Goal: Information Seeking & Learning: Learn about a topic

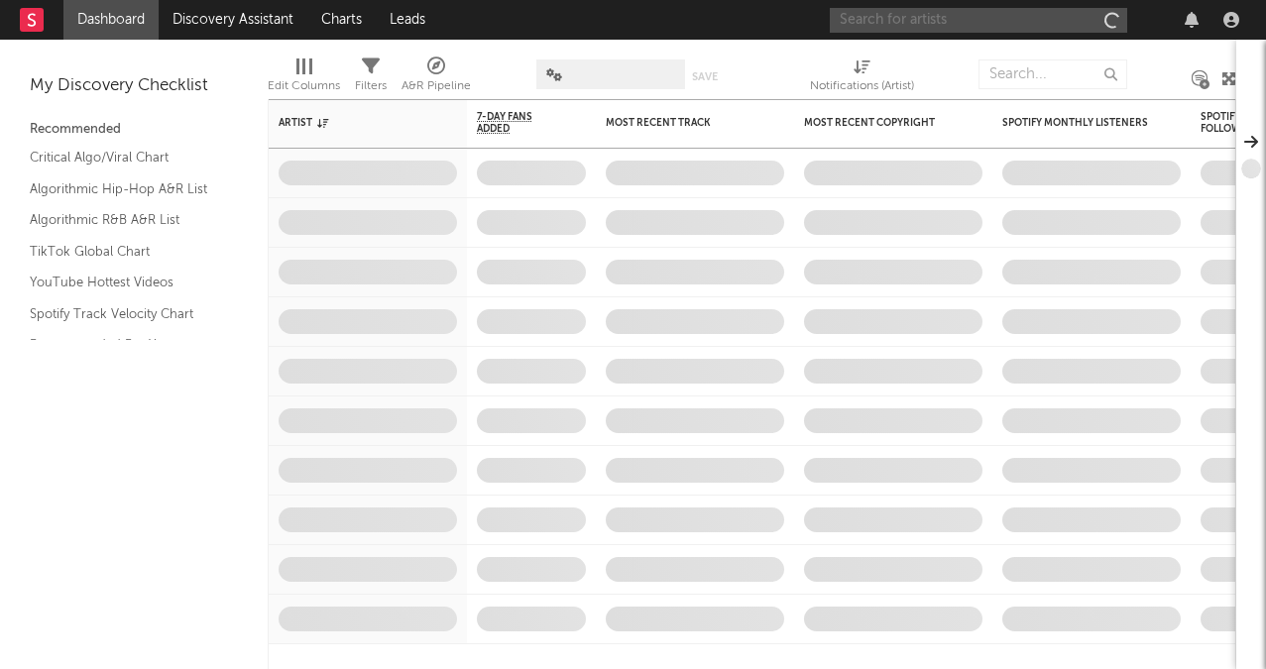
click at [891, 17] on input "text" at bounding box center [978, 20] width 297 height 25
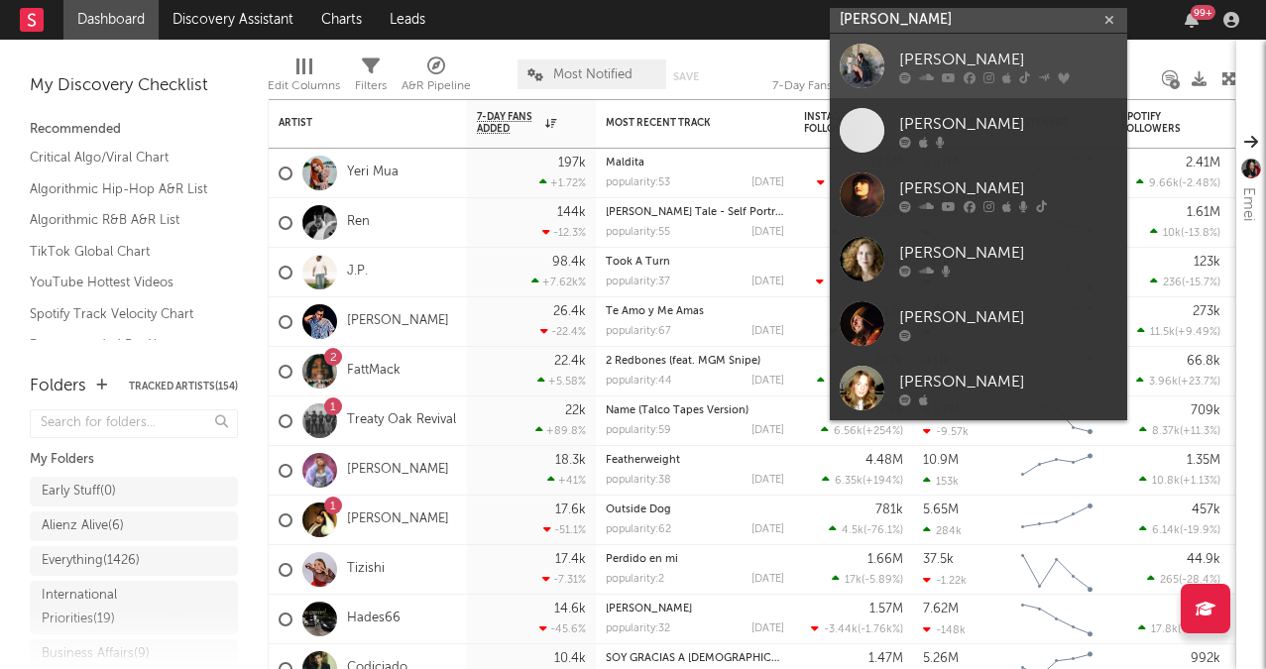
type input "[PERSON_NAME]"
click at [927, 54] on div "[PERSON_NAME]" at bounding box center [1008, 60] width 218 height 24
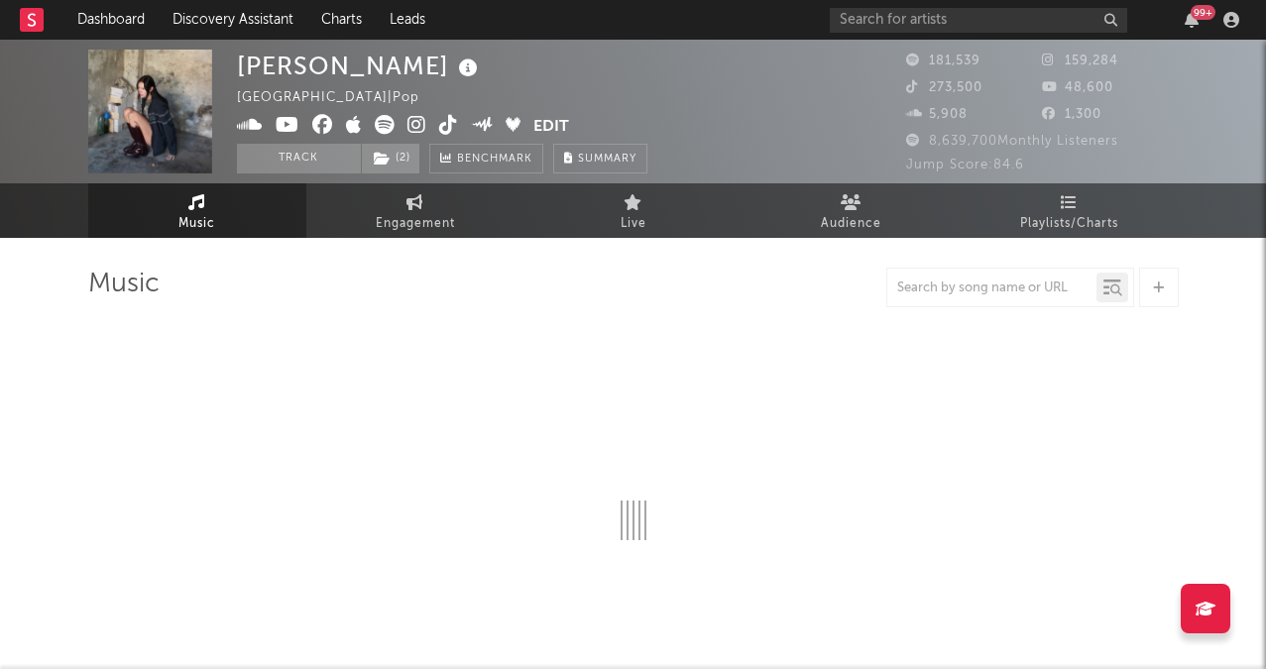
select select "6m"
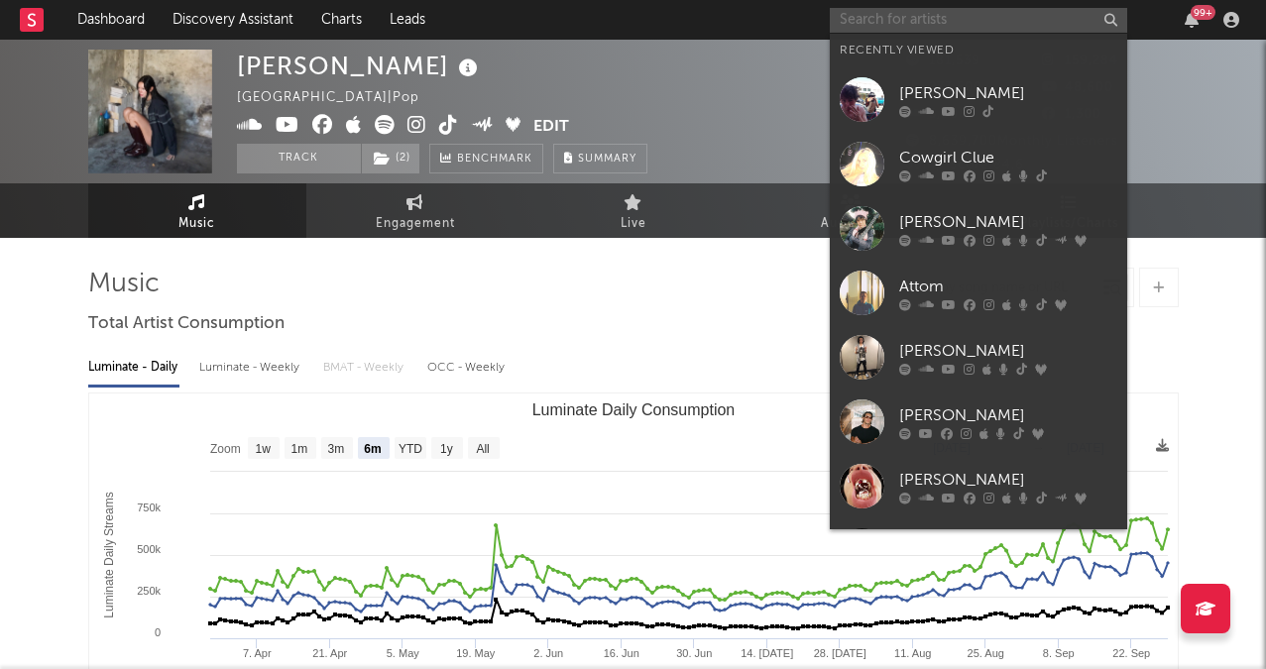
click at [914, 15] on input "text" at bounding box center [978, 20] width 297 height 25
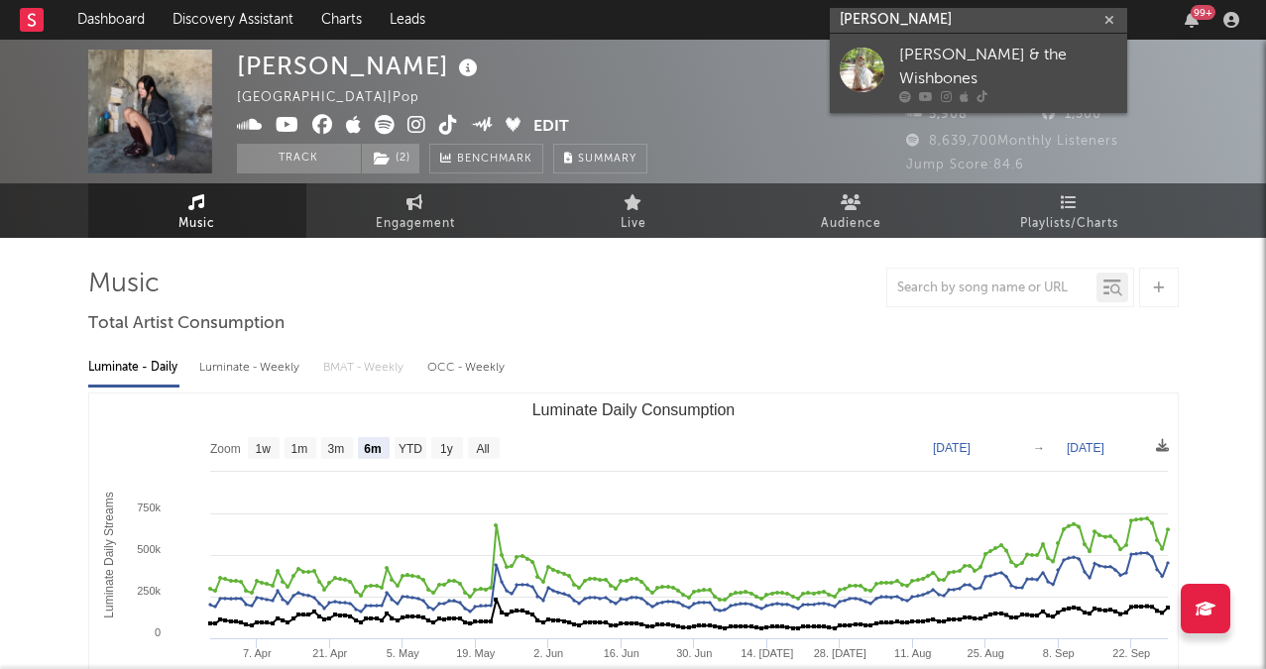
type input "[PERSON_NAME]"
click at [950, 62] on div "[PERSON_NAME] & the Wishbones" at bounding box center [1008, 68] width 218 height 48
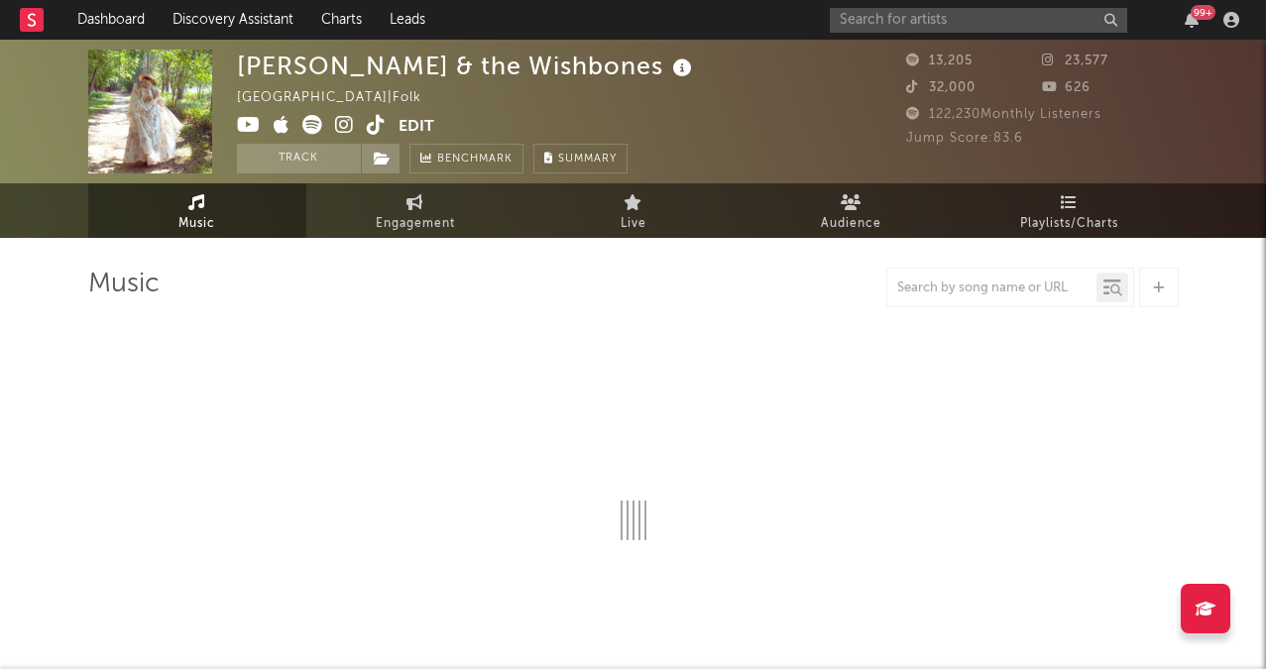
select select "6m"
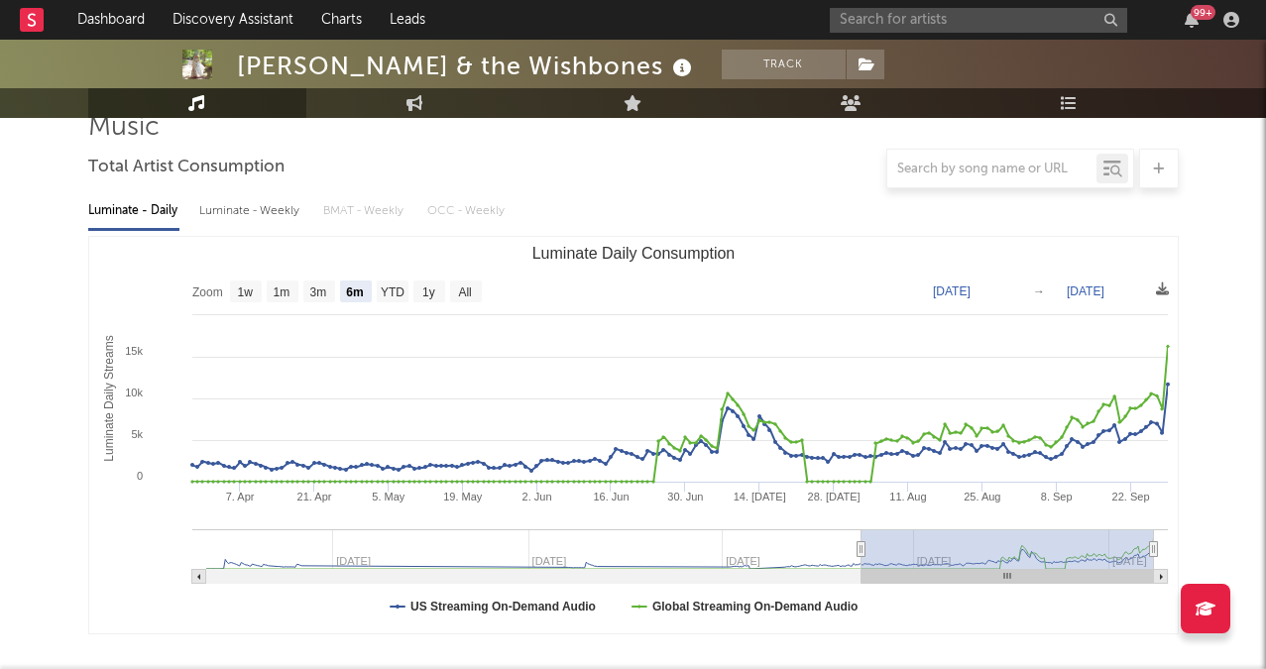
scroll to position [118, 0]
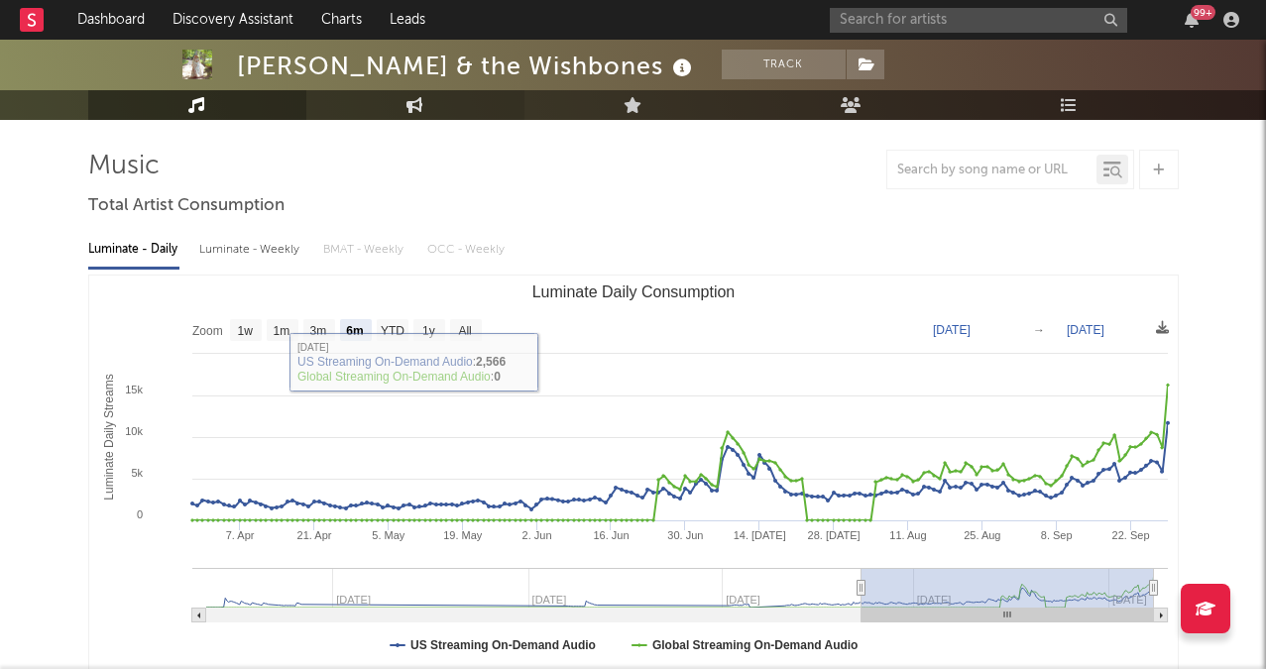
click at [400, 118] on link "Engagement" at bounding box center [415, 105] width 218 height 30
select select "1w"
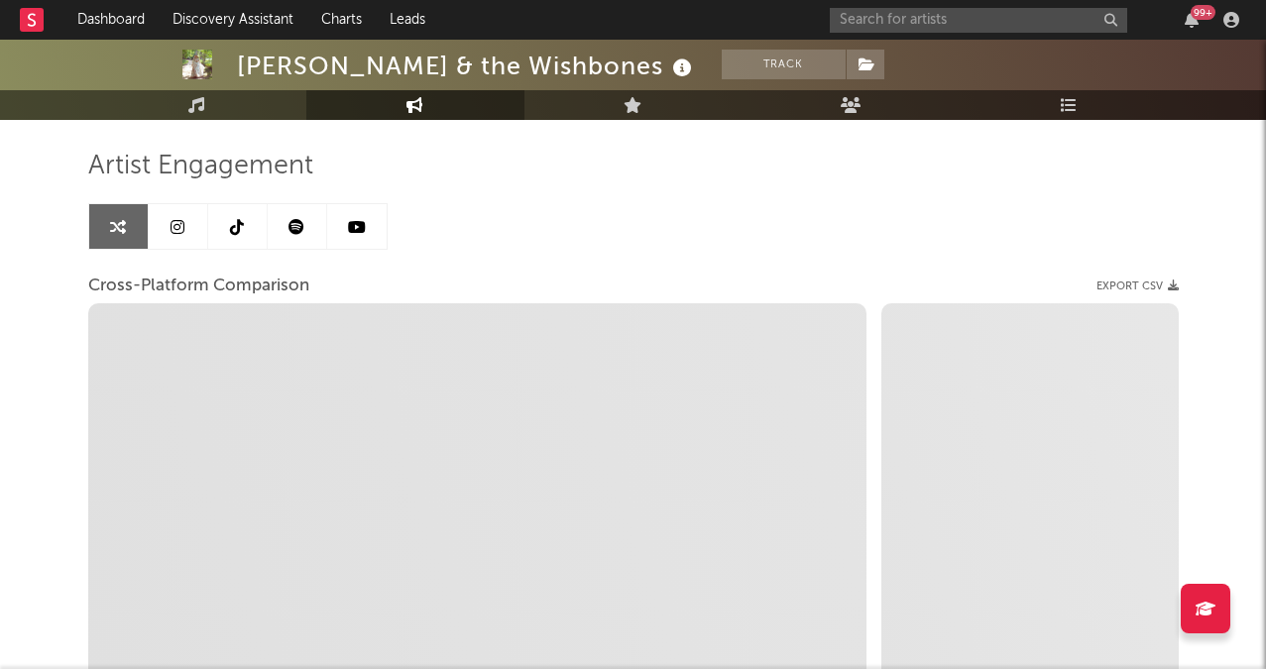
select select "1m"
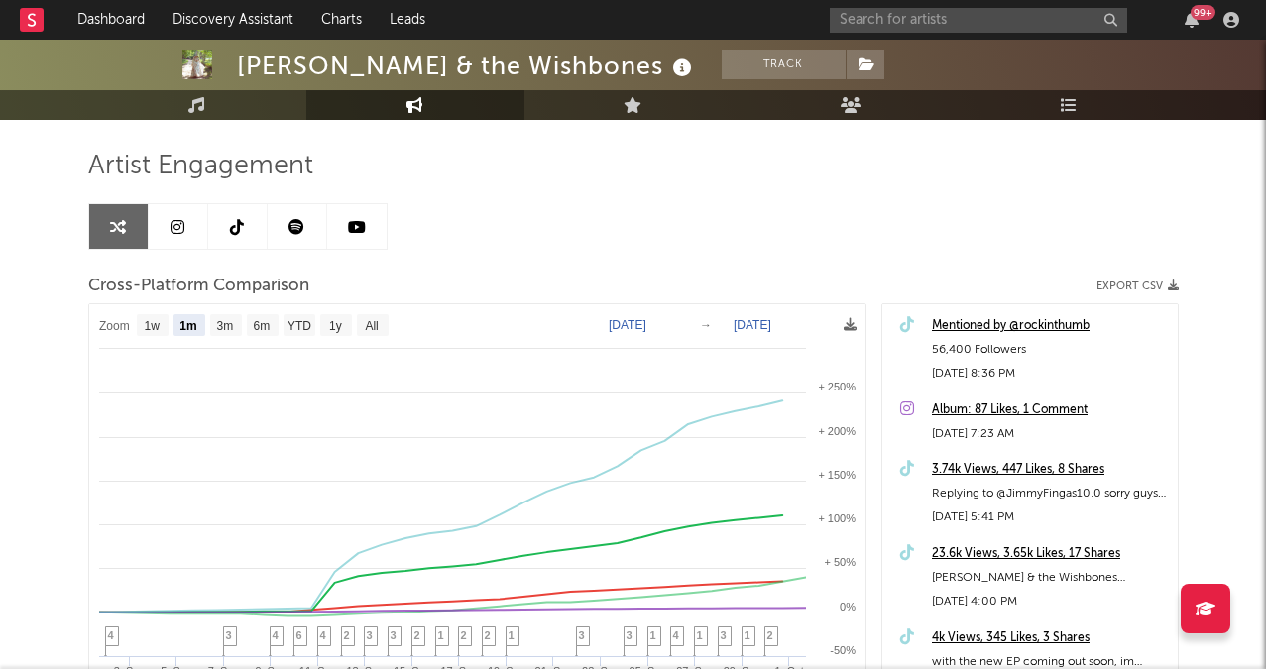
scroll to position [144, 0]
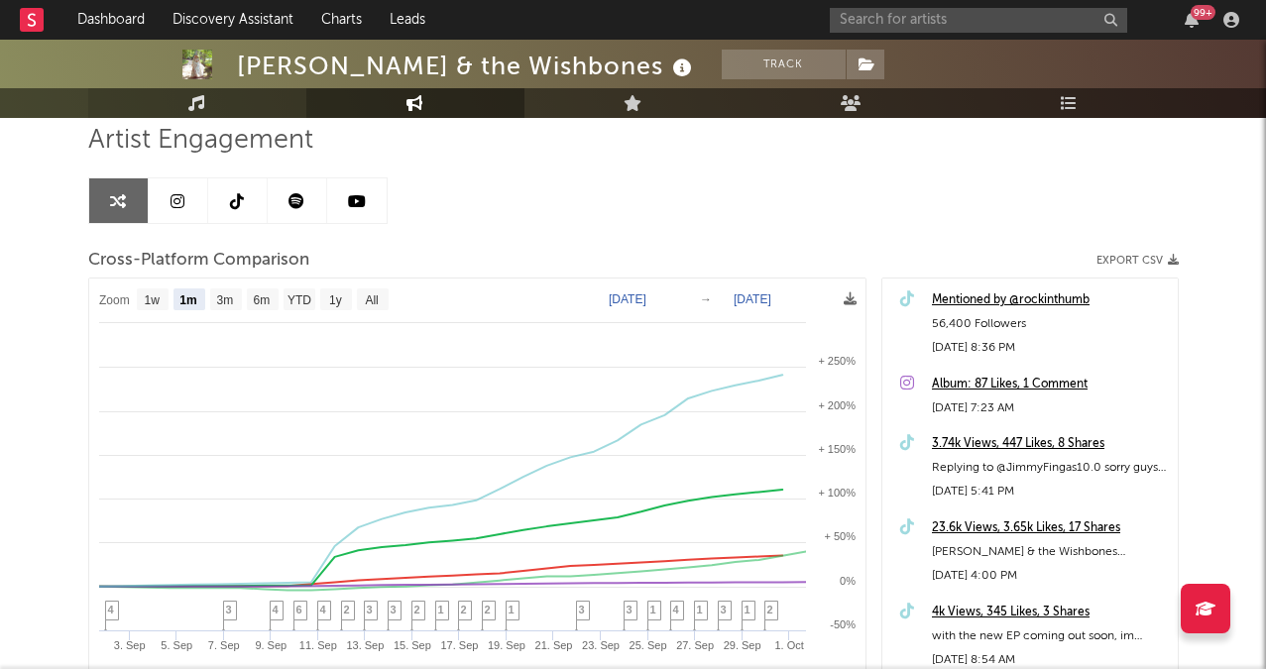
click at [195, 110] on icon at bounding box center [196, 103] width 17 height 16
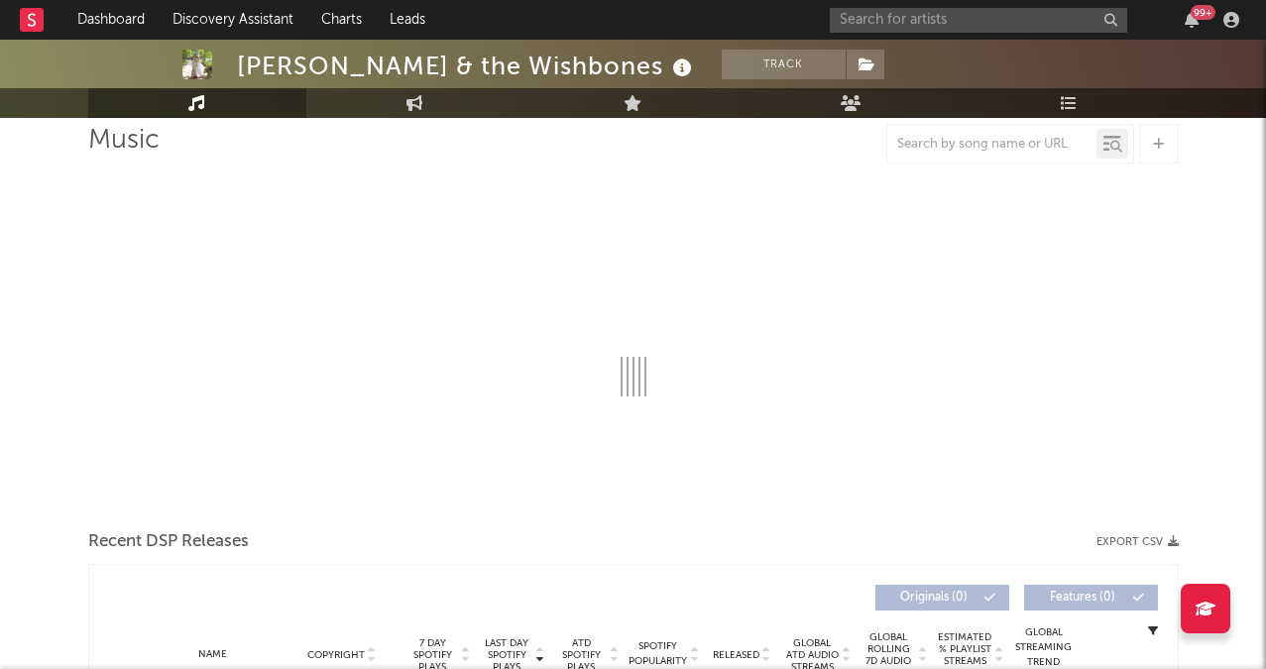
select select "6m"
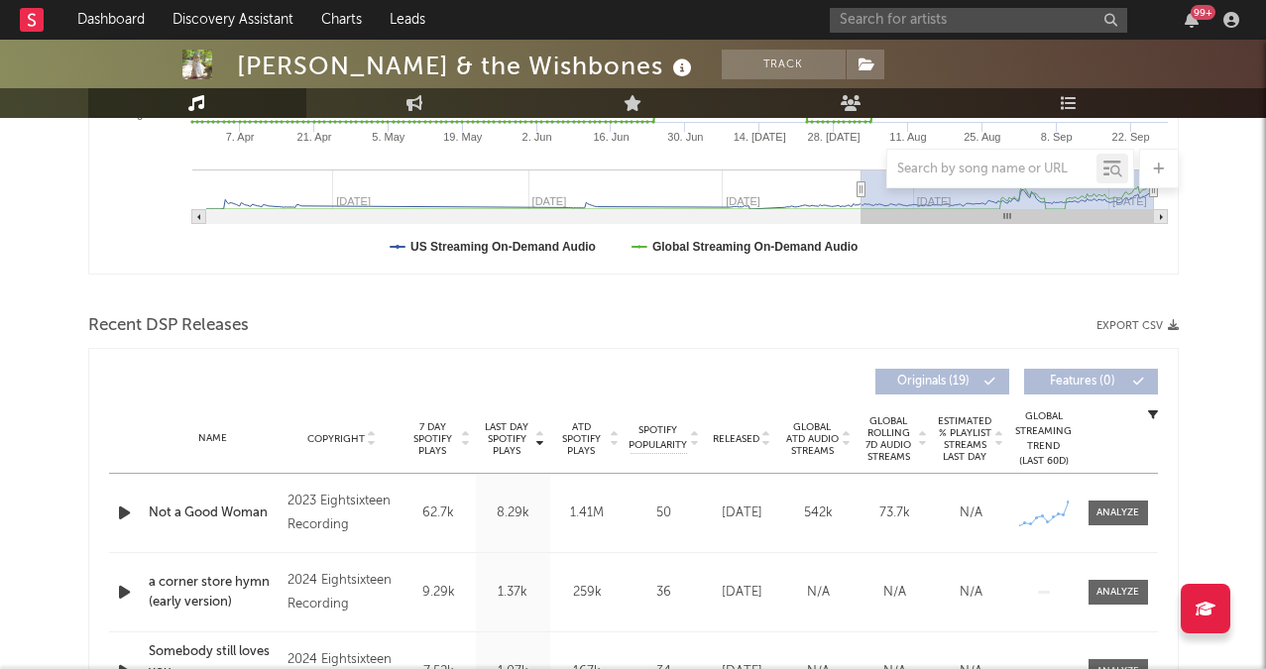
scroll to position [519, 0]
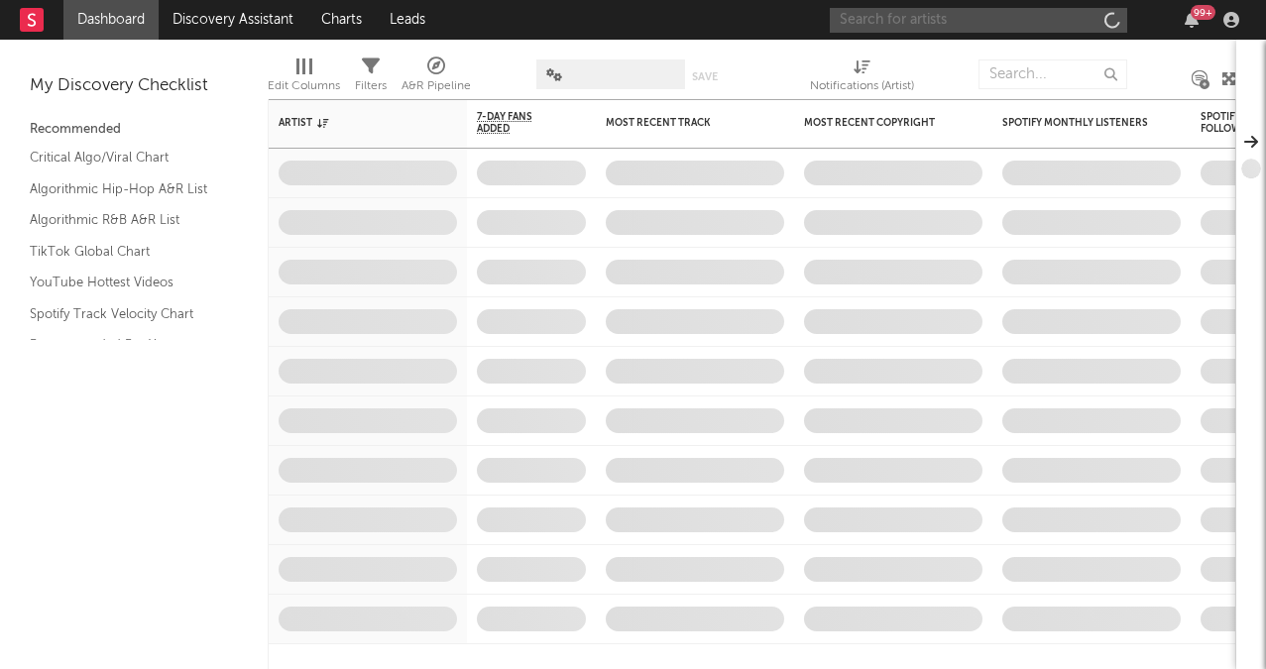
click at [931, 29] on input "text" at bounding box center [978, 20] width 297 height 25
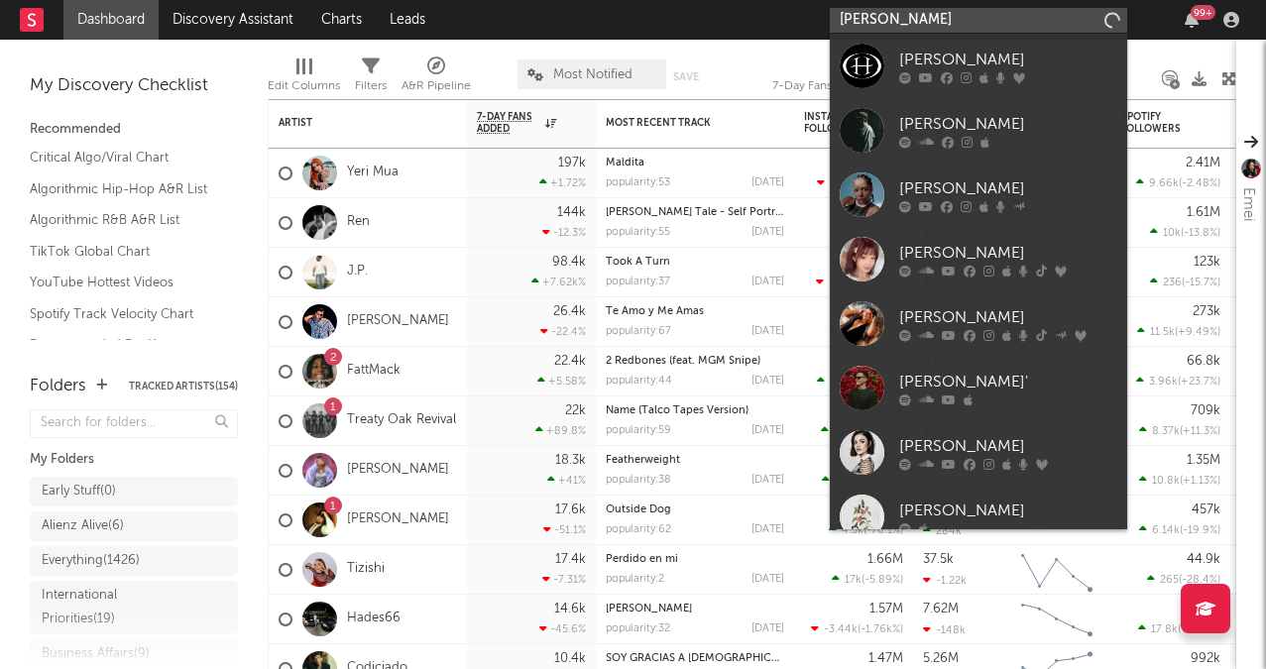
type input "haley joelle"
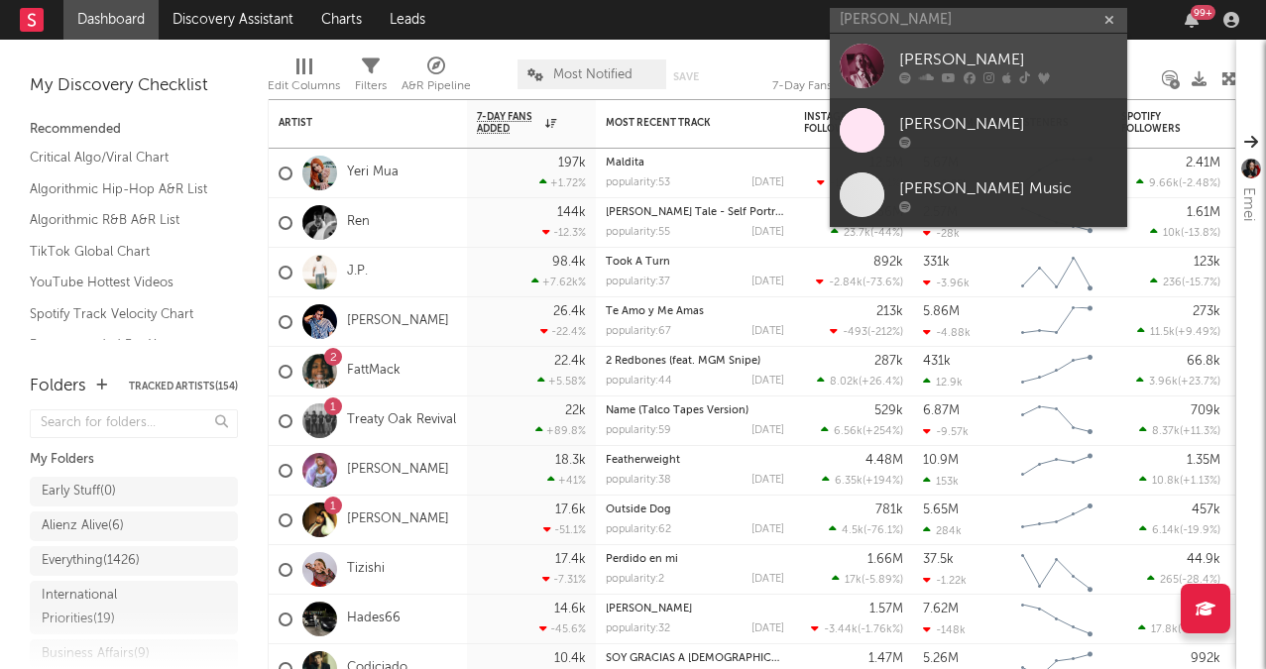
click at [957, 51] on div "Haley Joelle" at bounding box center [1008, 60] width 218 height 24
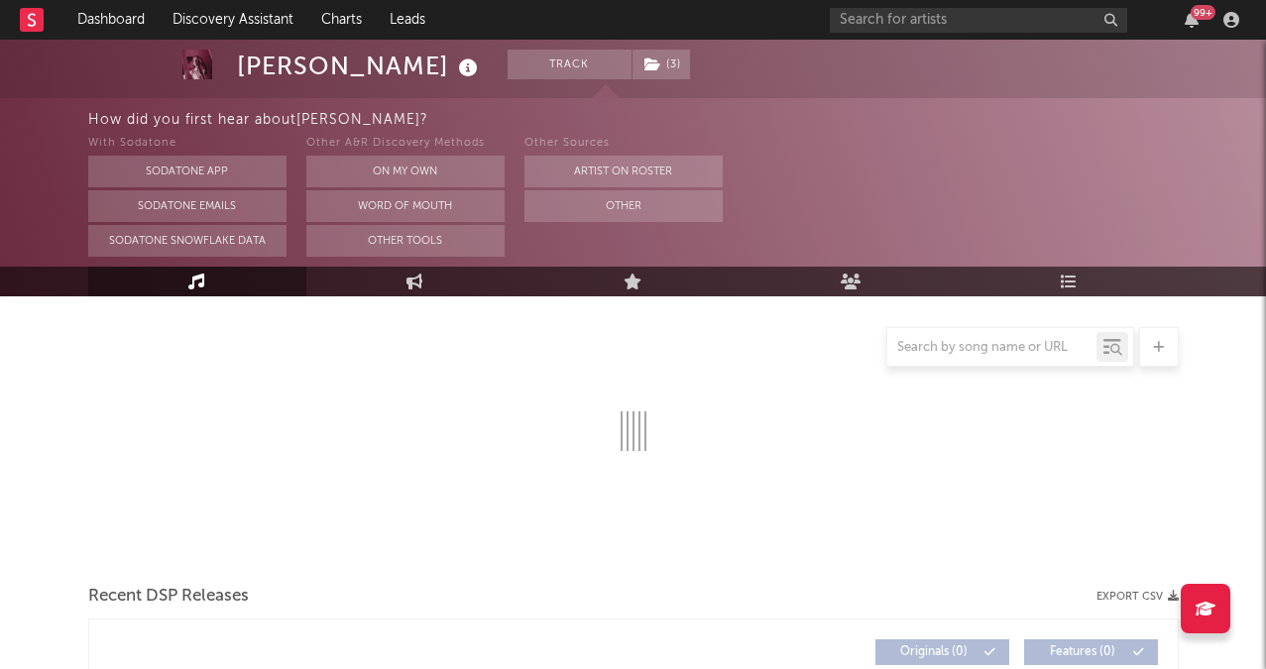
scroll to position [318, 0]
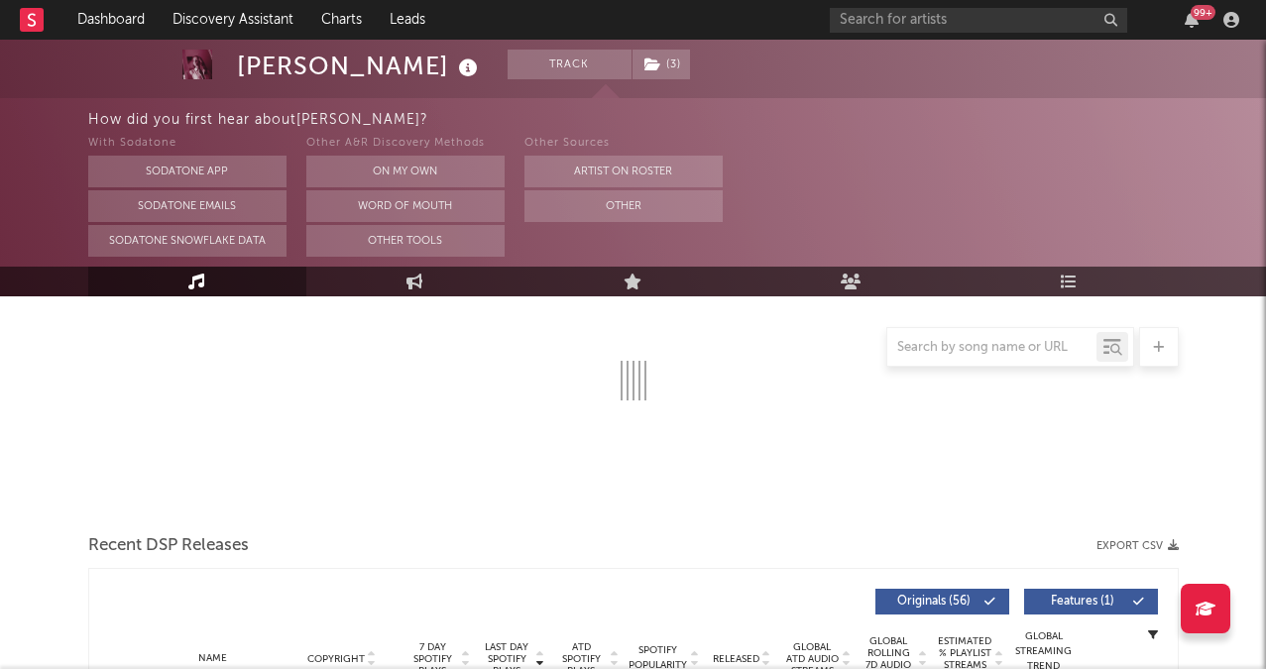
select select "6m"
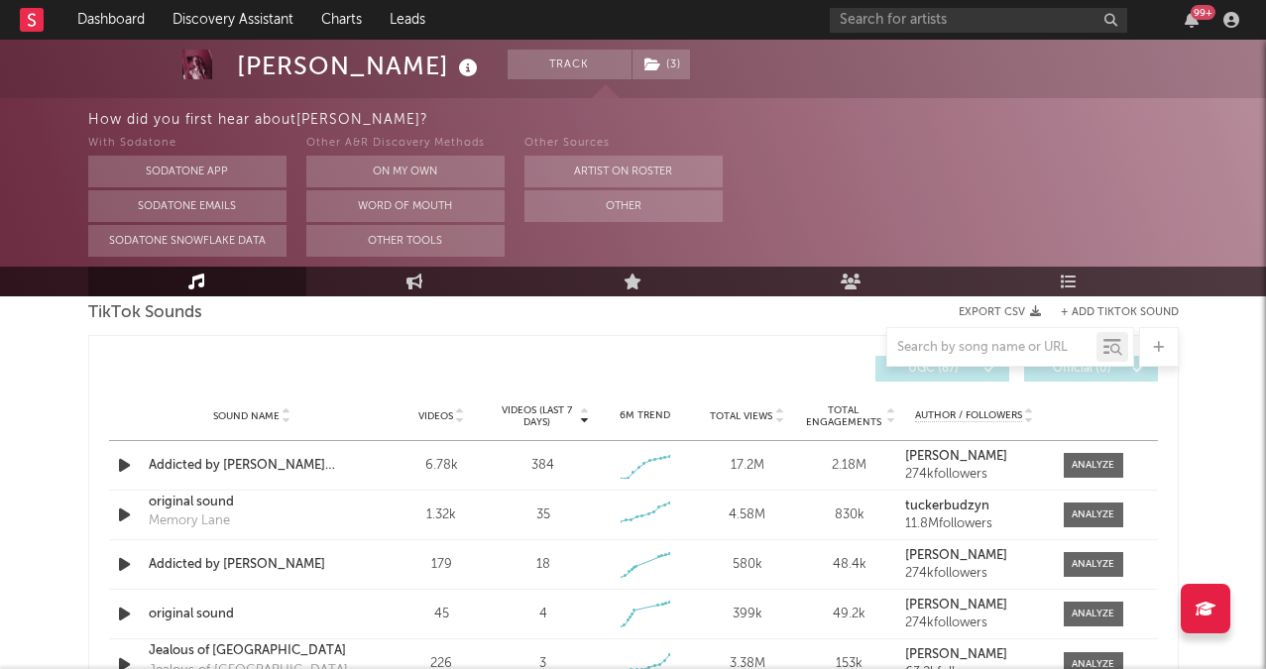
scroll to position [1367, 0]
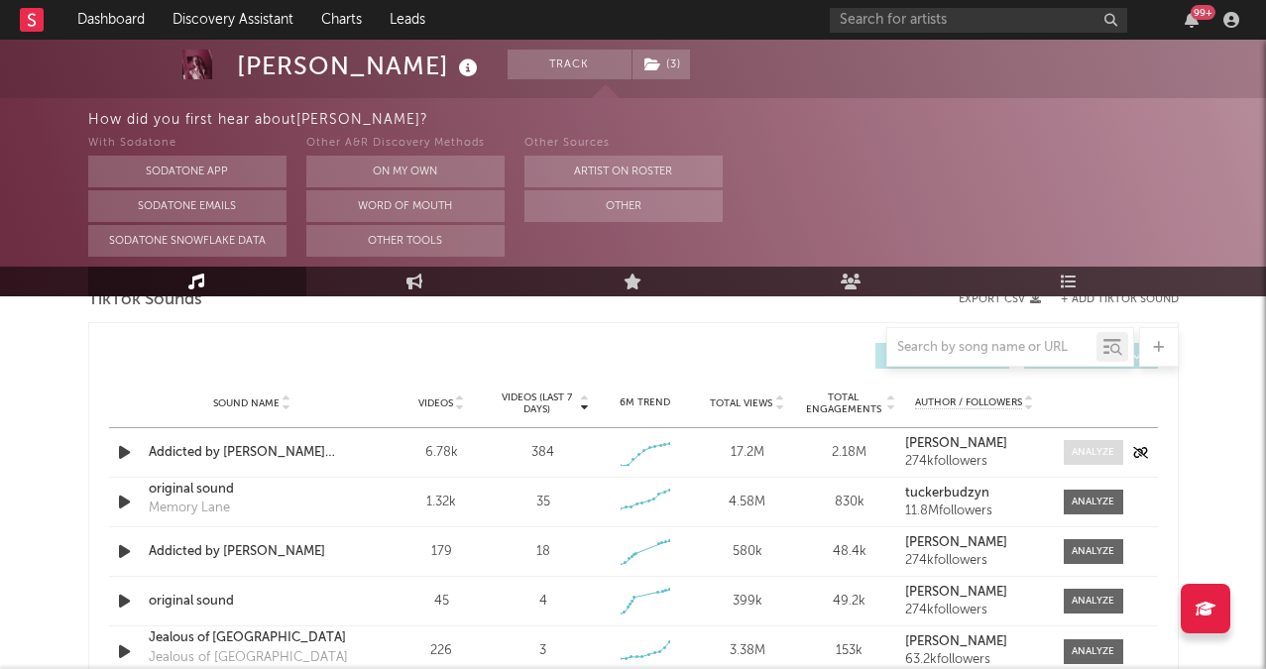
click at [1100, 446] on div at bounding box center [1093, 452] width 43 height 15
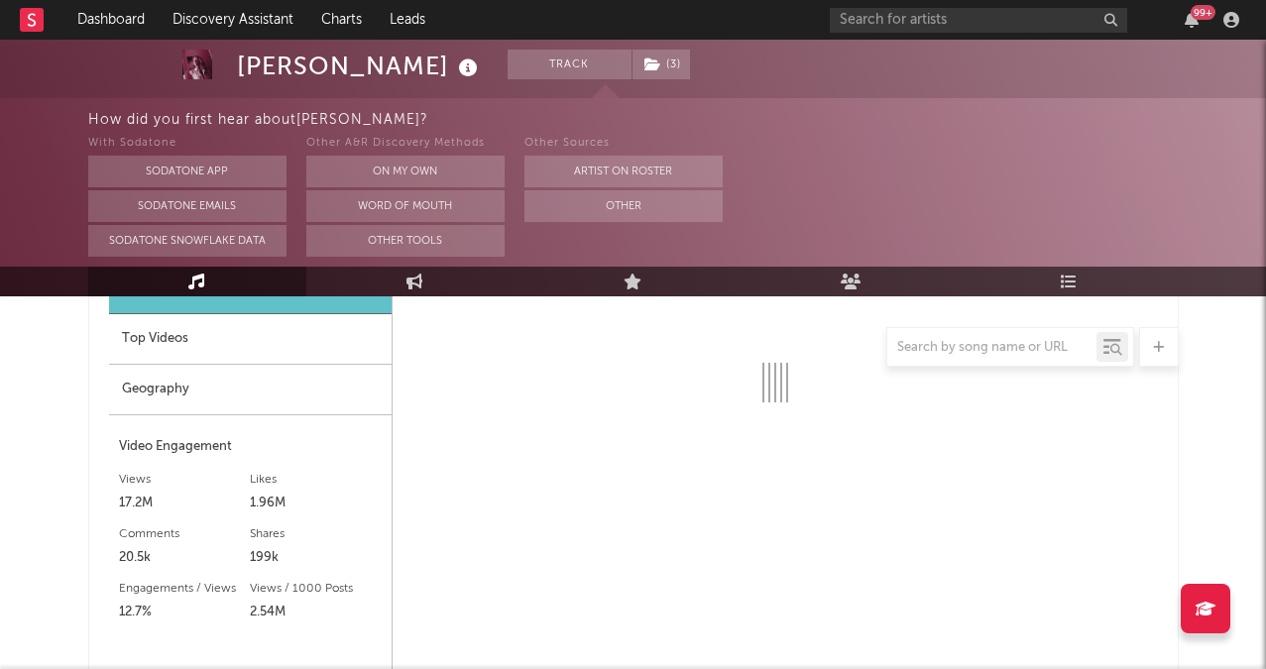
select select "1w"
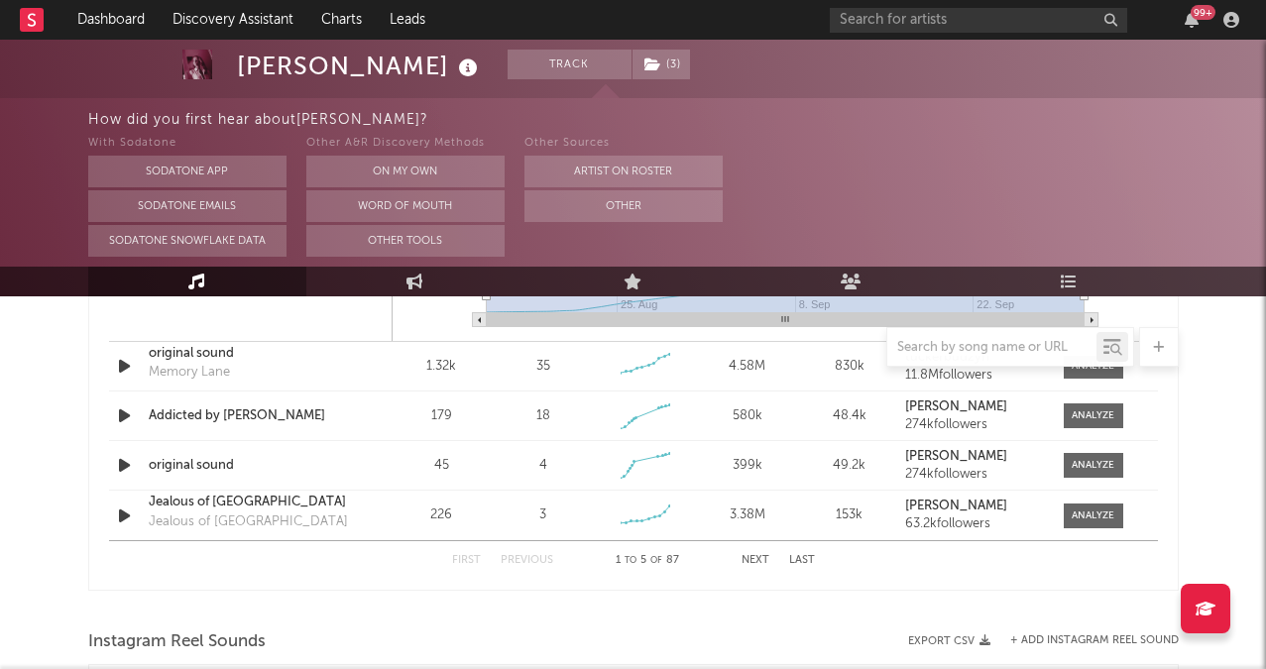
scroll to position [2055, 0]
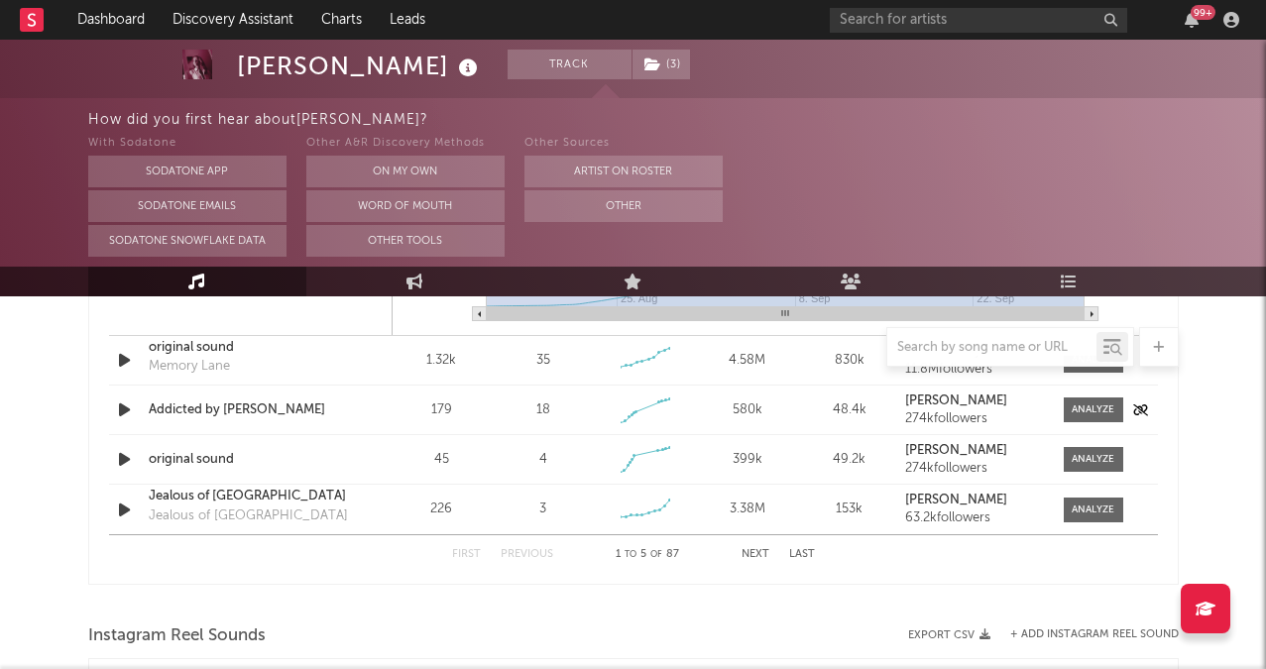
click at [1090, 394] on div "Sound Name Addicted by Haley Joelle Videos 179 Videos (last 7 days) 18 Weekly G…" at bounding box center [633, 410] width 1049 height 49
click at [1090, 400] on span at bounding box center [1093, 410] width 59 height 25
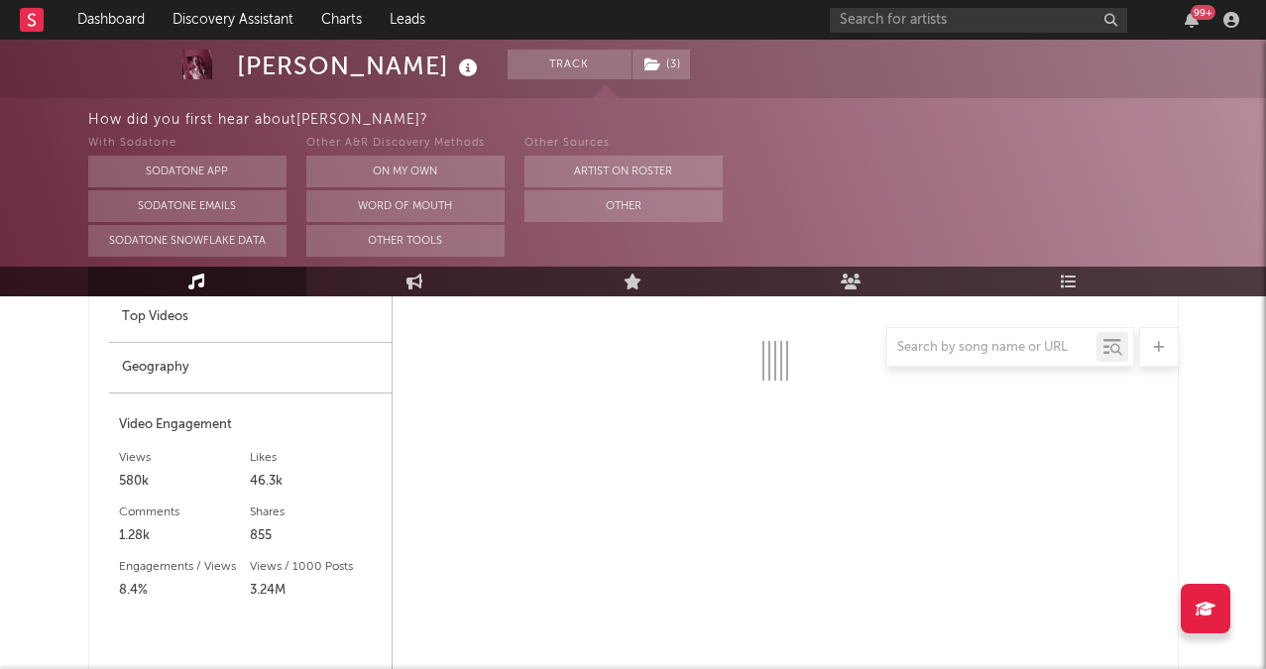
scroll to position [2279, 0]
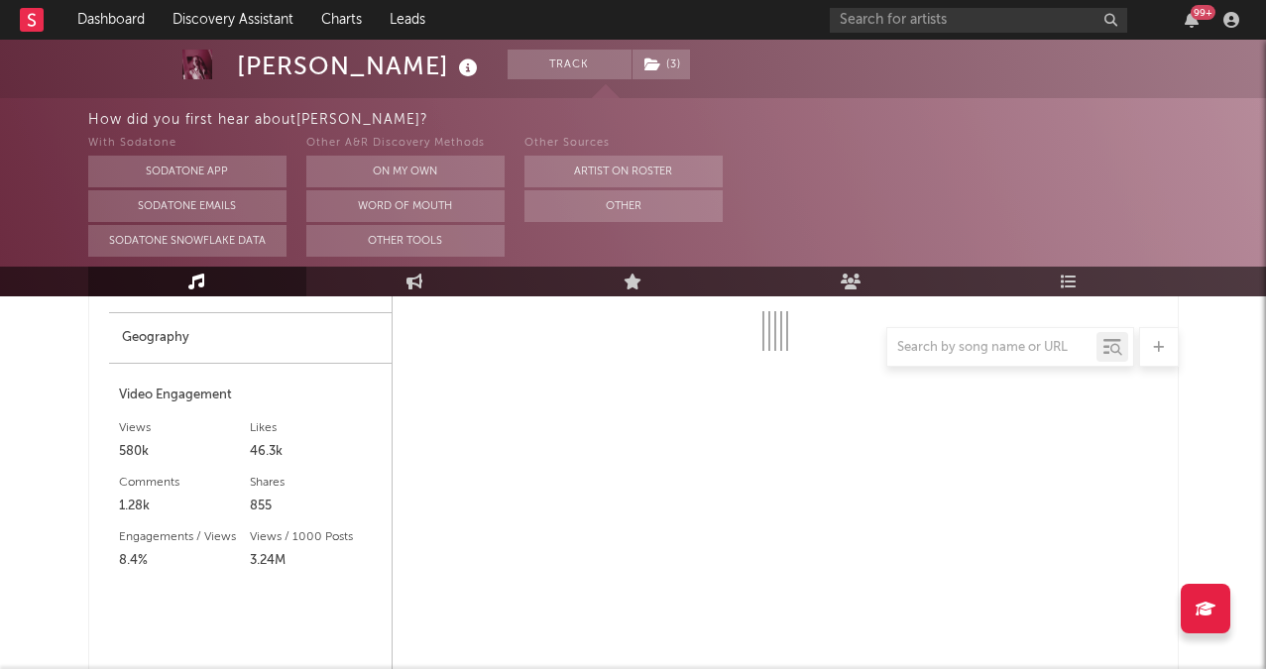
select select "1w"
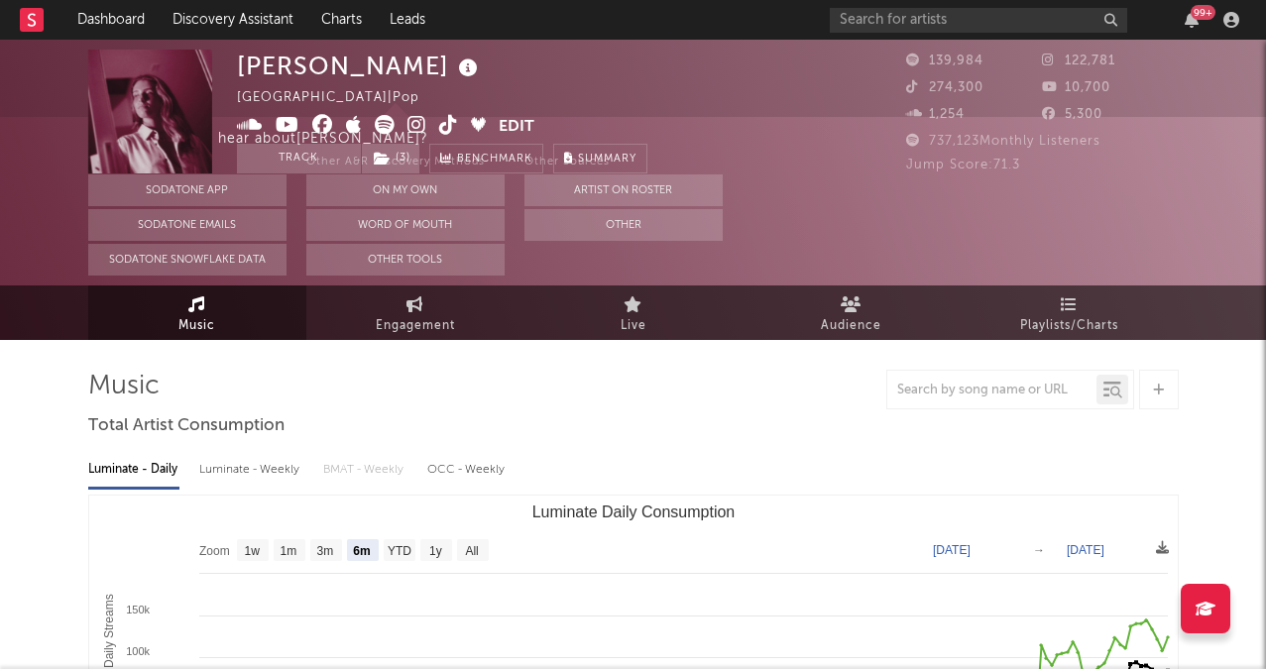
scroll to position [0, 0]
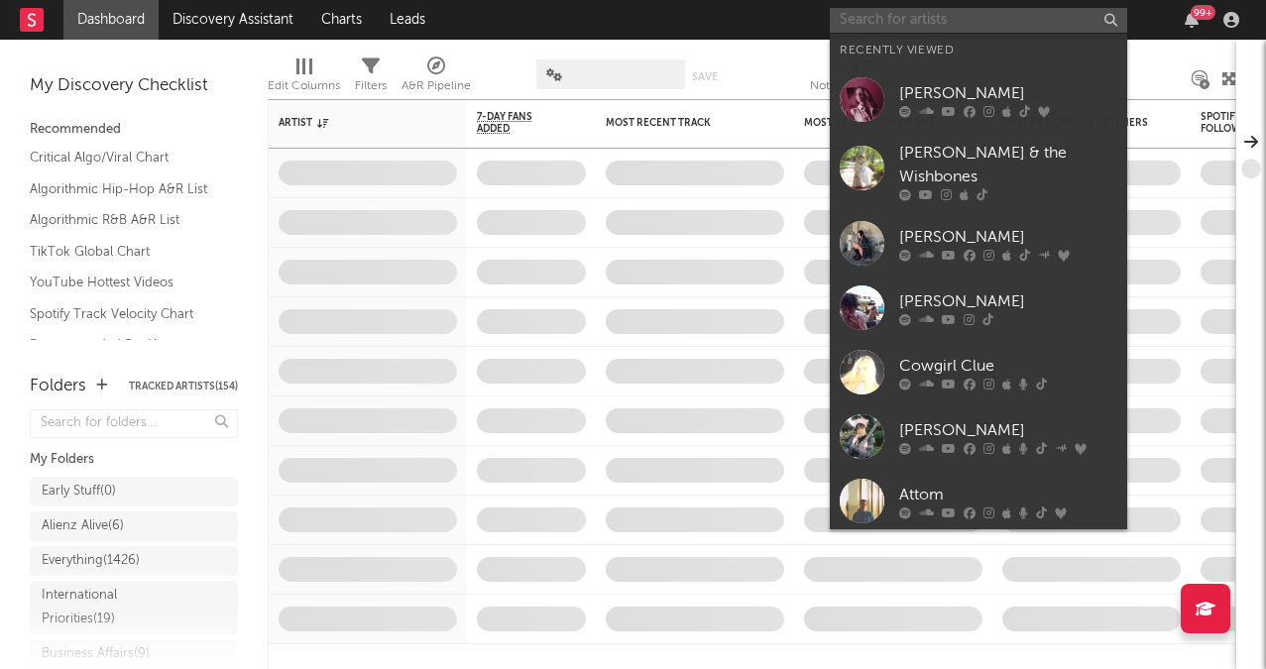
click at [960, 21] on input "text" at bounding box center [978, 20] width 297 height 25
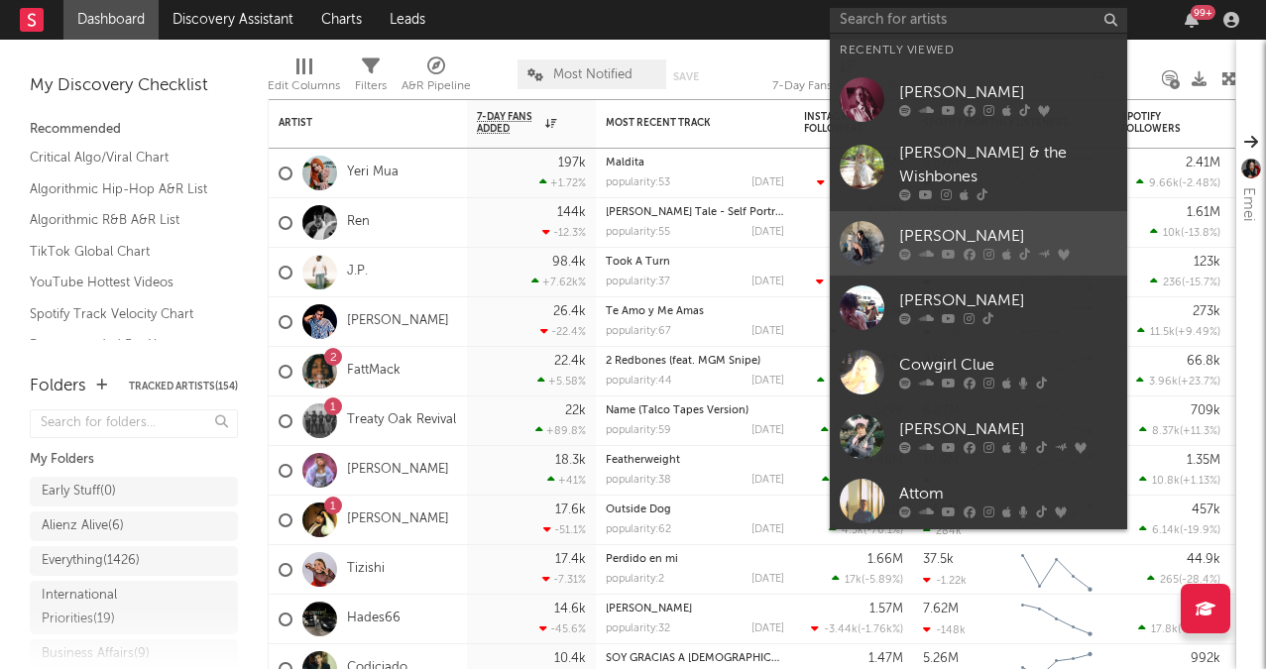
click at [927, 220] on link "[PERSON_NAME]" at bounding box center [978, 243] width 297 height 64
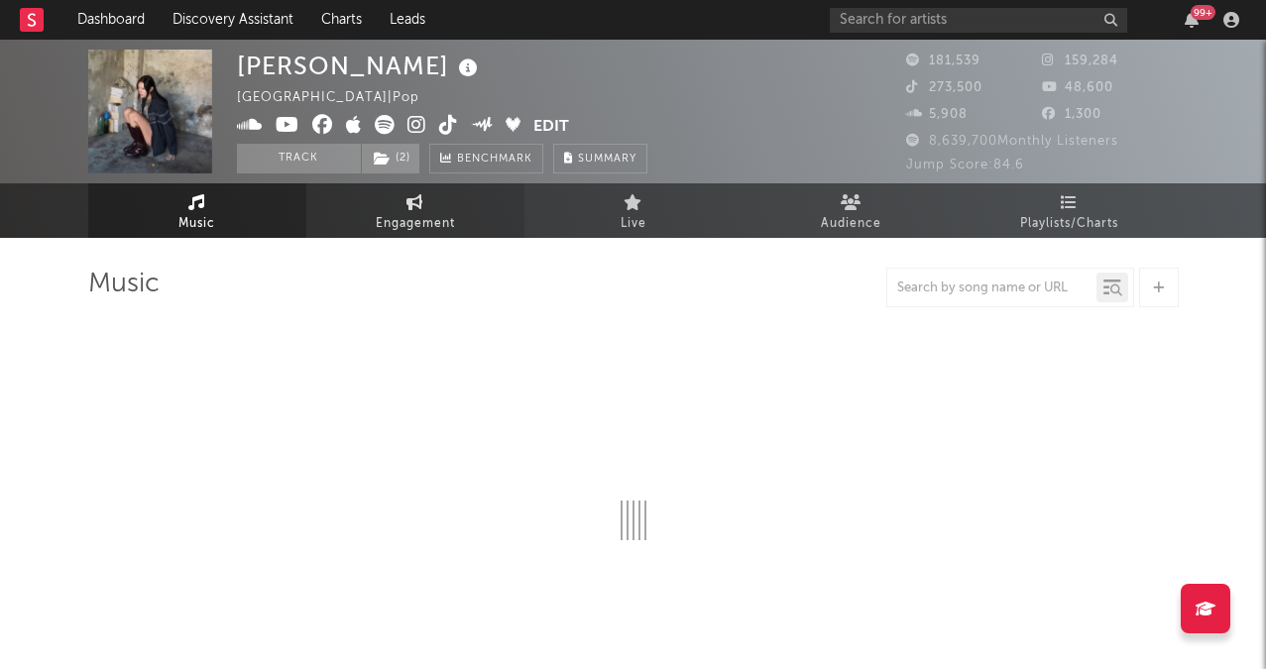
click at [430, 219] on span "Engagement" at bounding box center [415, 224] width 79 height 24
select select "1w"
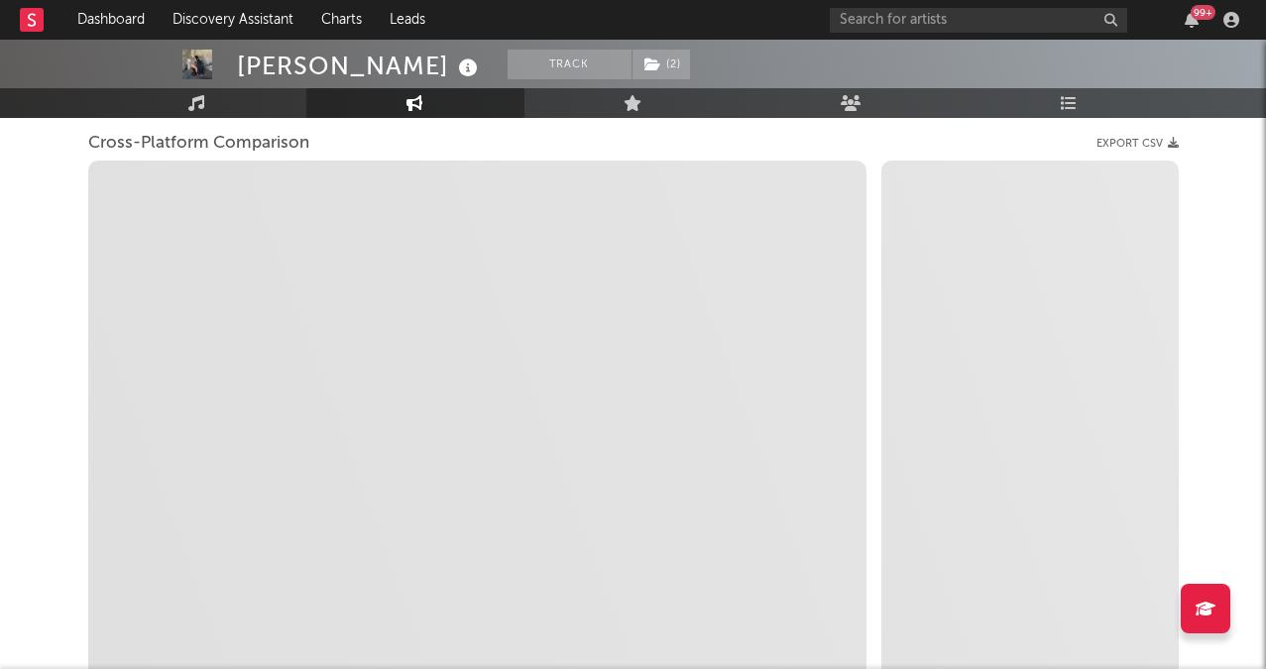
scroll to position [278, 0]
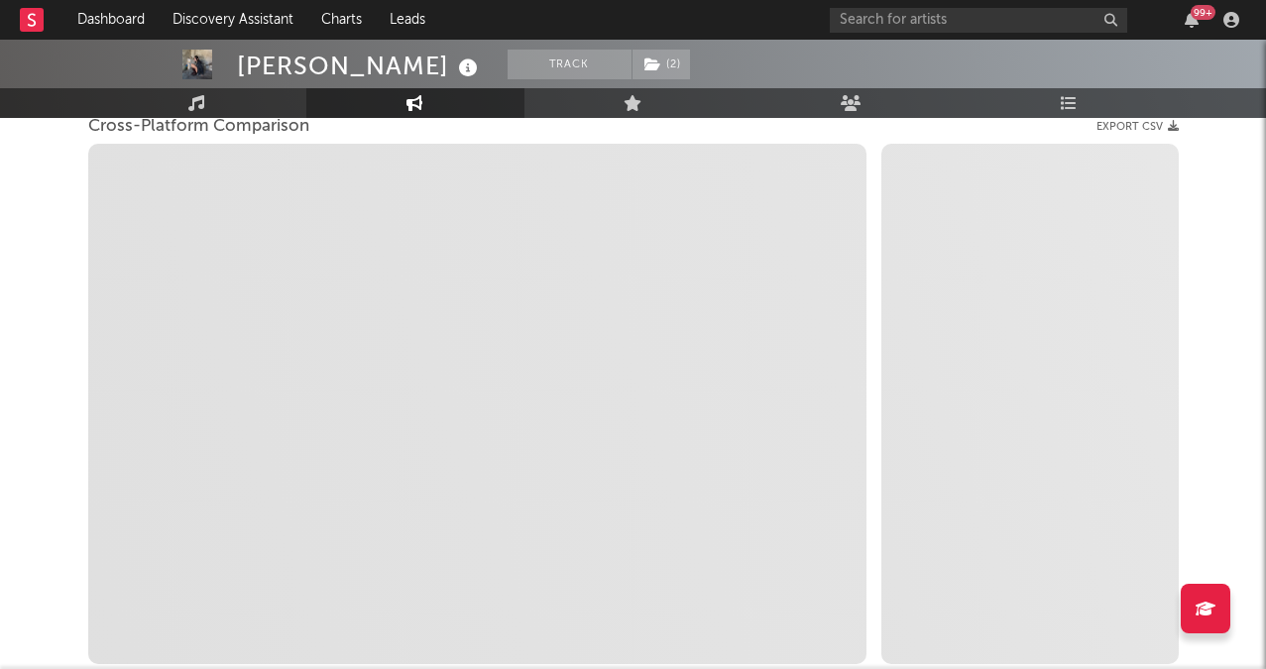
select select "1m"
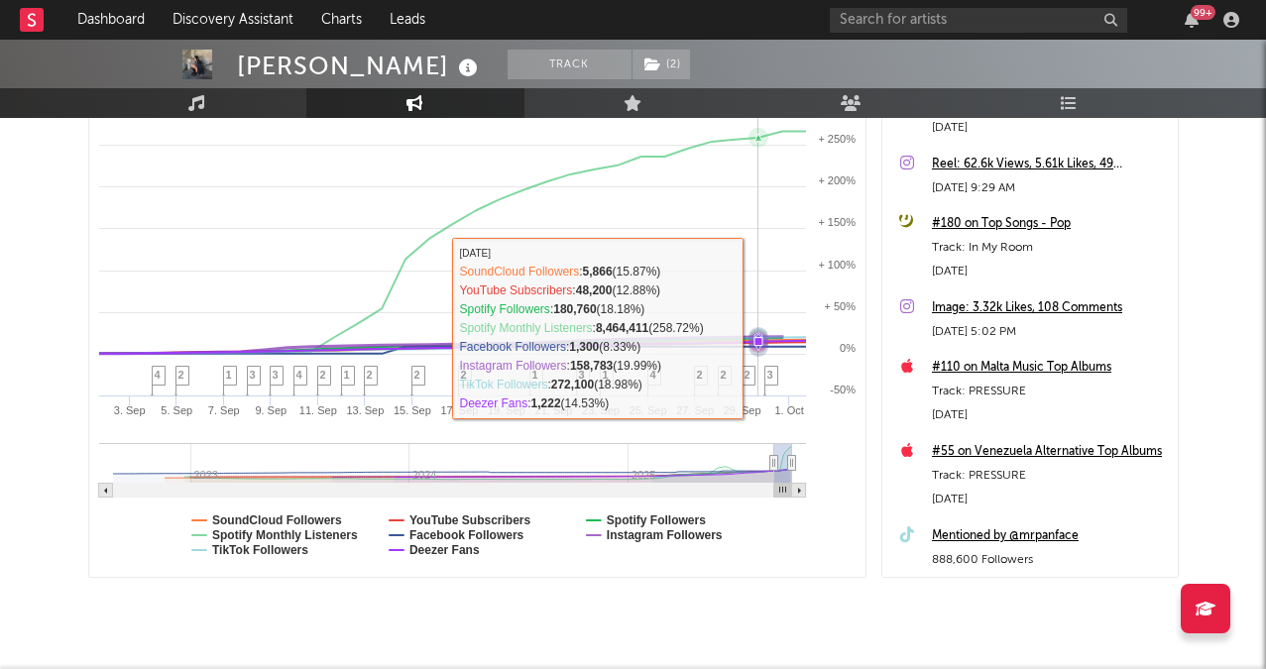
scroll to position [393, 0]
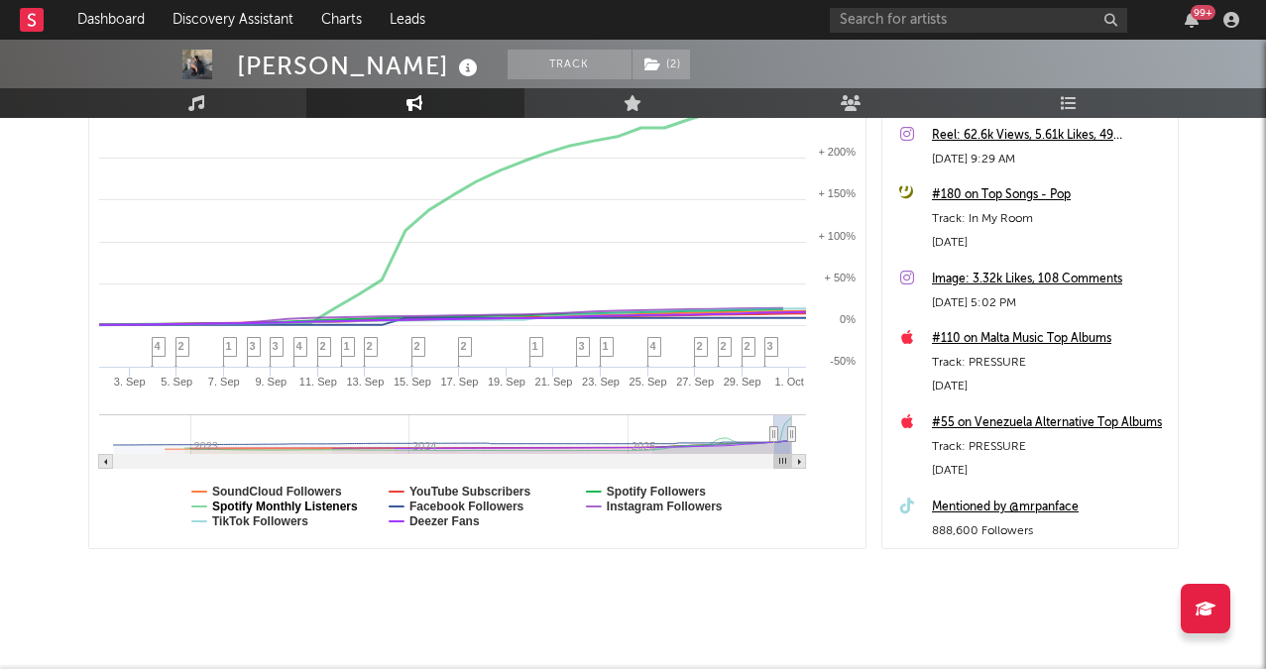
click at [319, 511] on text "Spotify Monthly Listeners" at bounding box center [285, 507] width 146 height 14
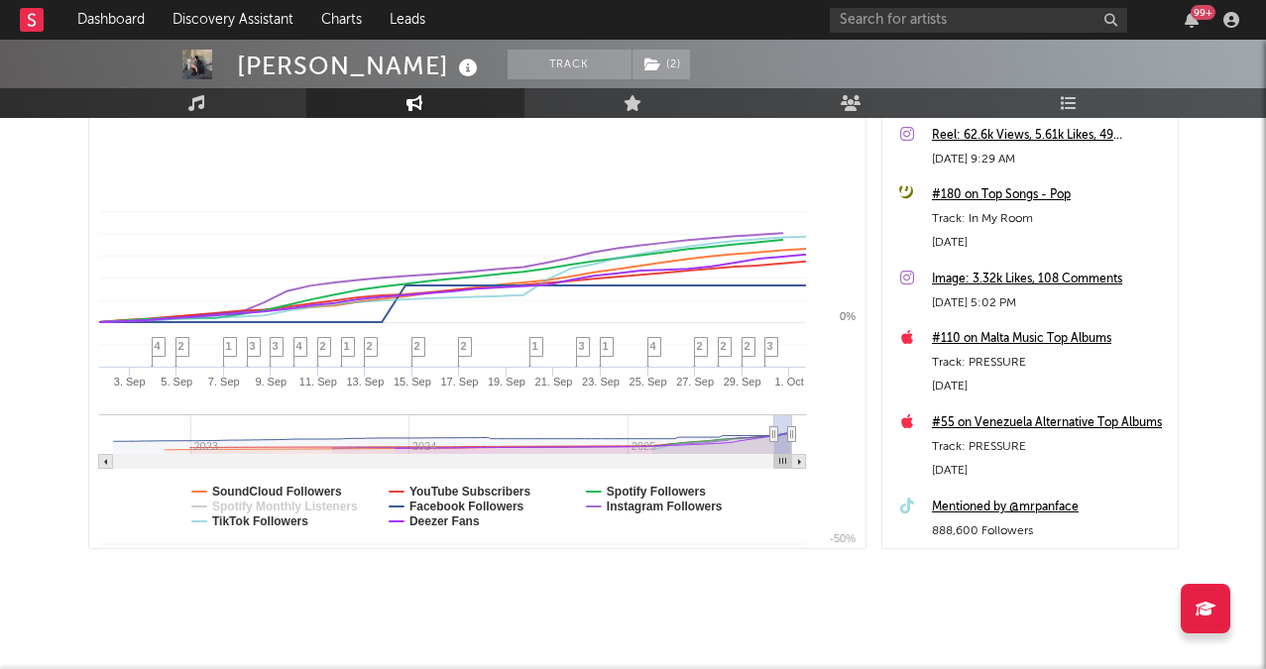
select select "1m"
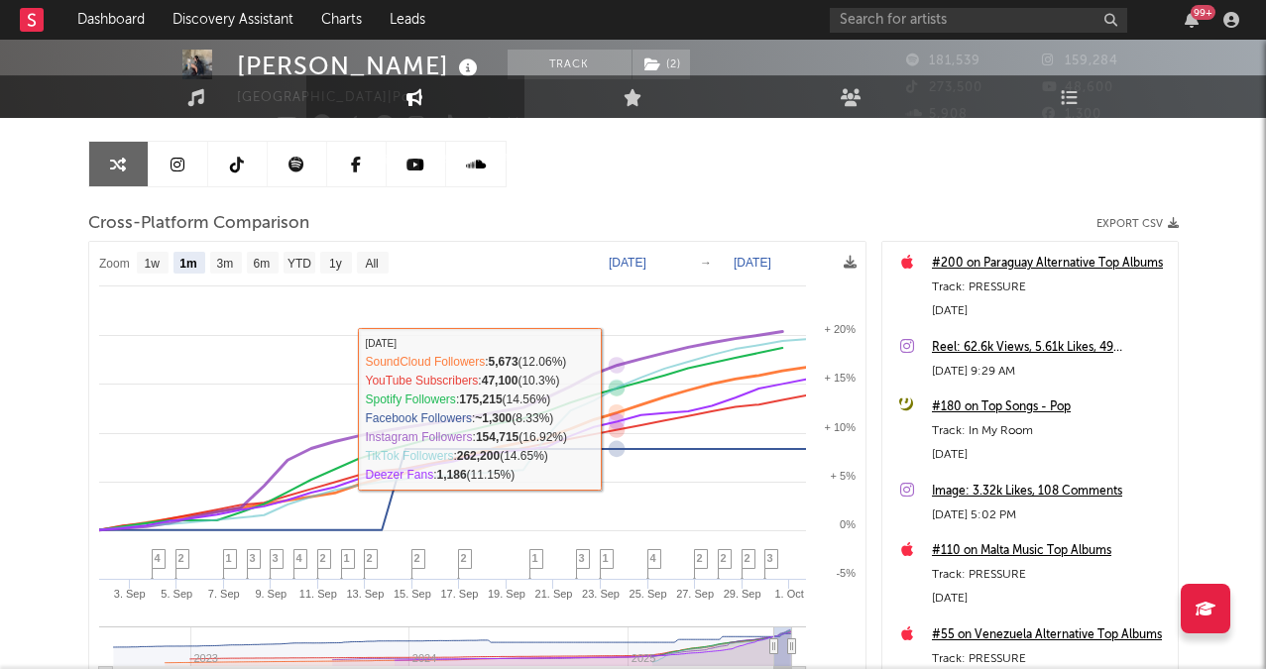
scroll to position [0, 0]
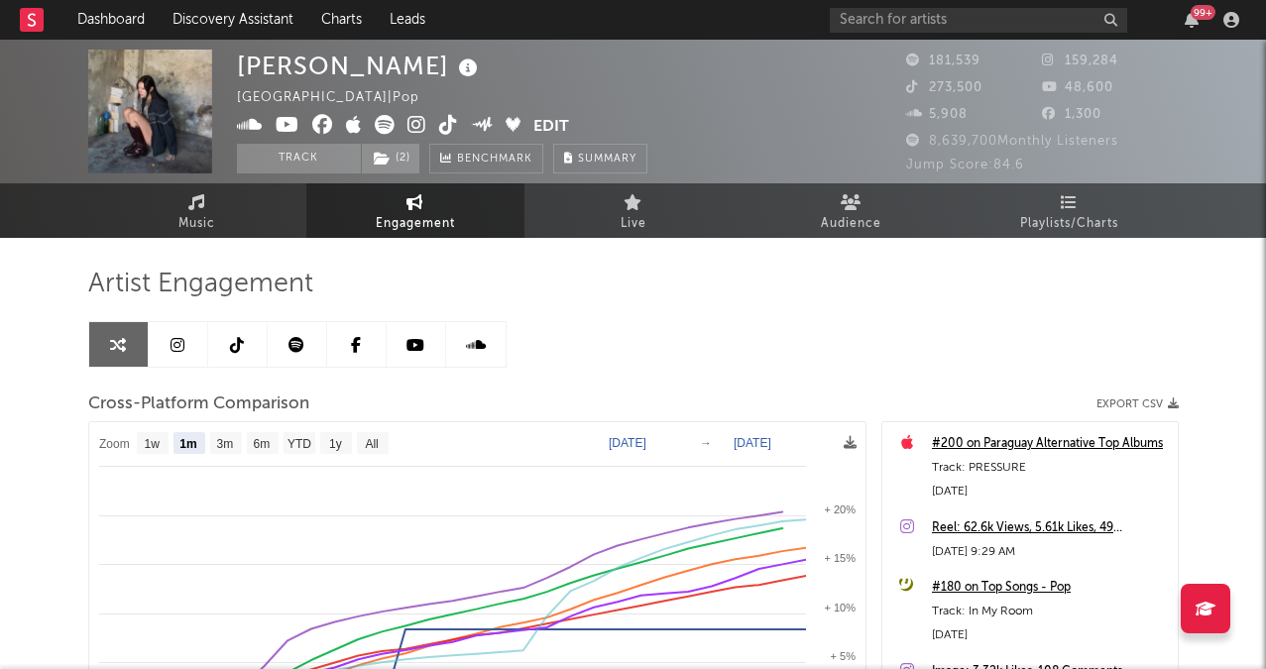
click at [164, 334] on link at bounding box center [178, 344] width 59 height 45
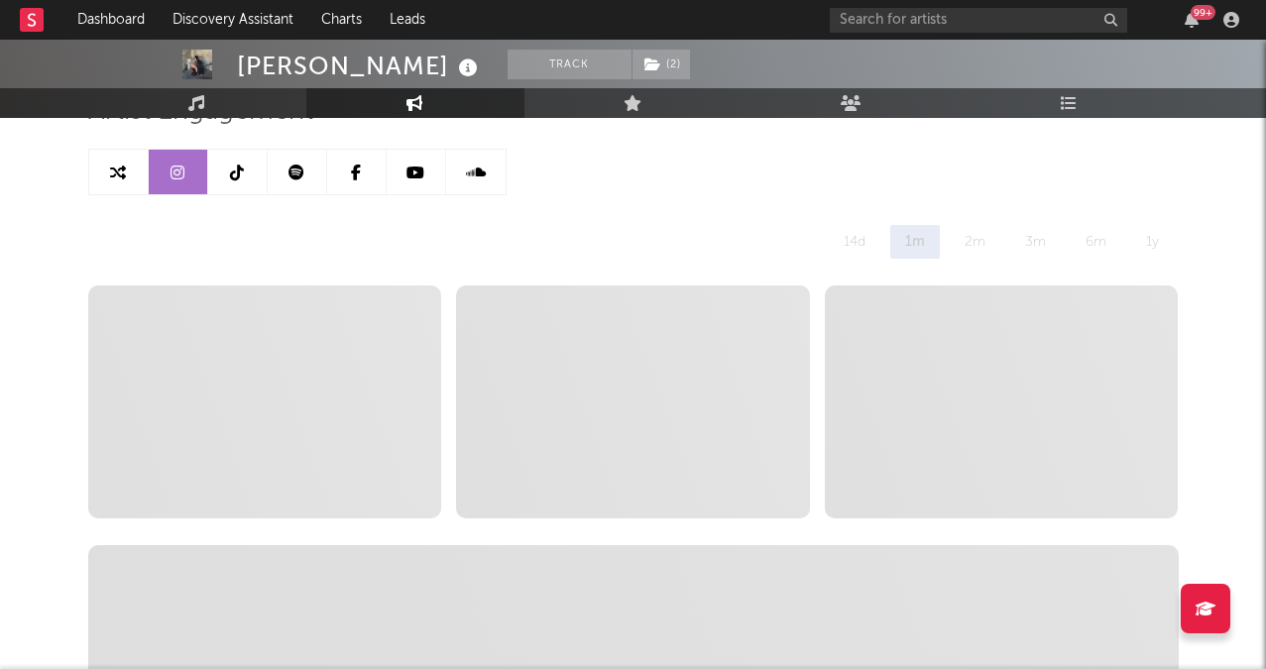
scroll to position [178, 0]
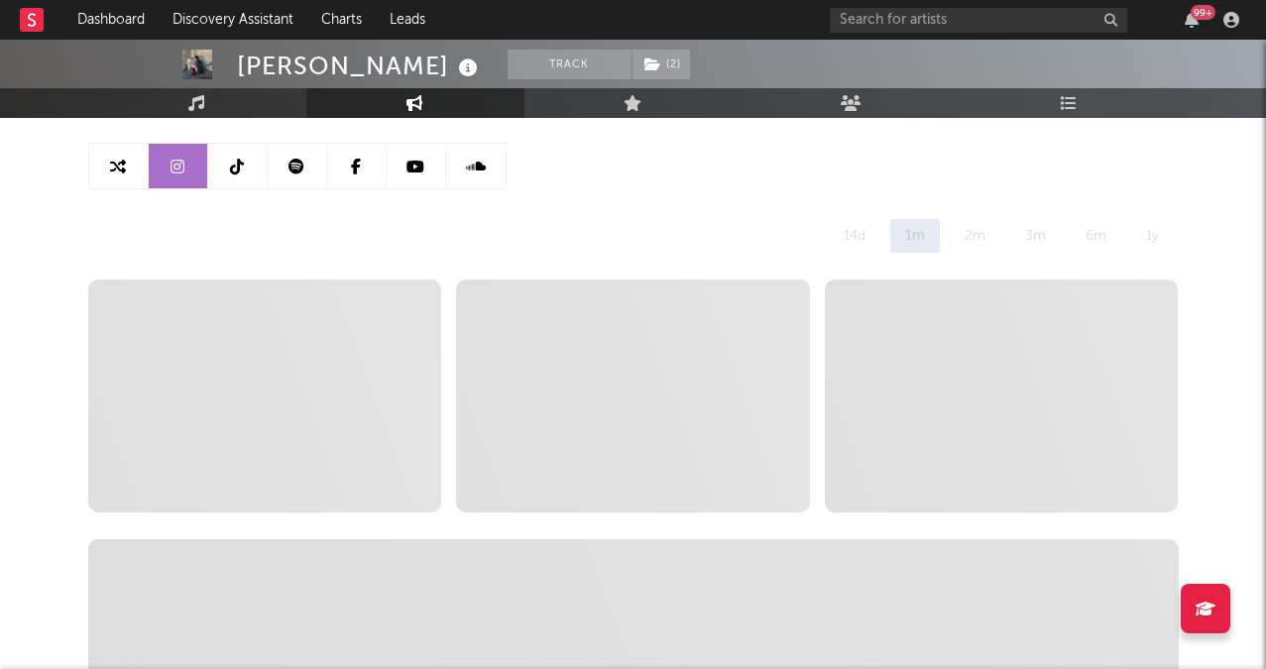
select select "6m"
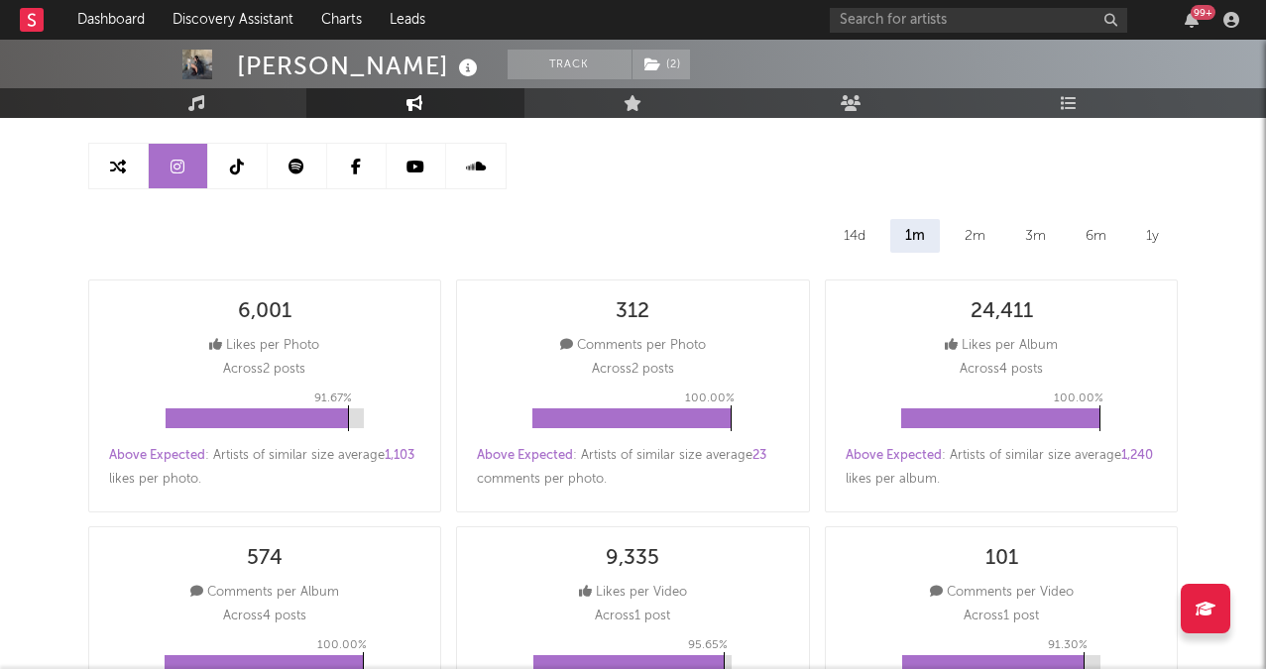
click at [228, 161] on link at bounding box center [237, 166] width 59 height 45
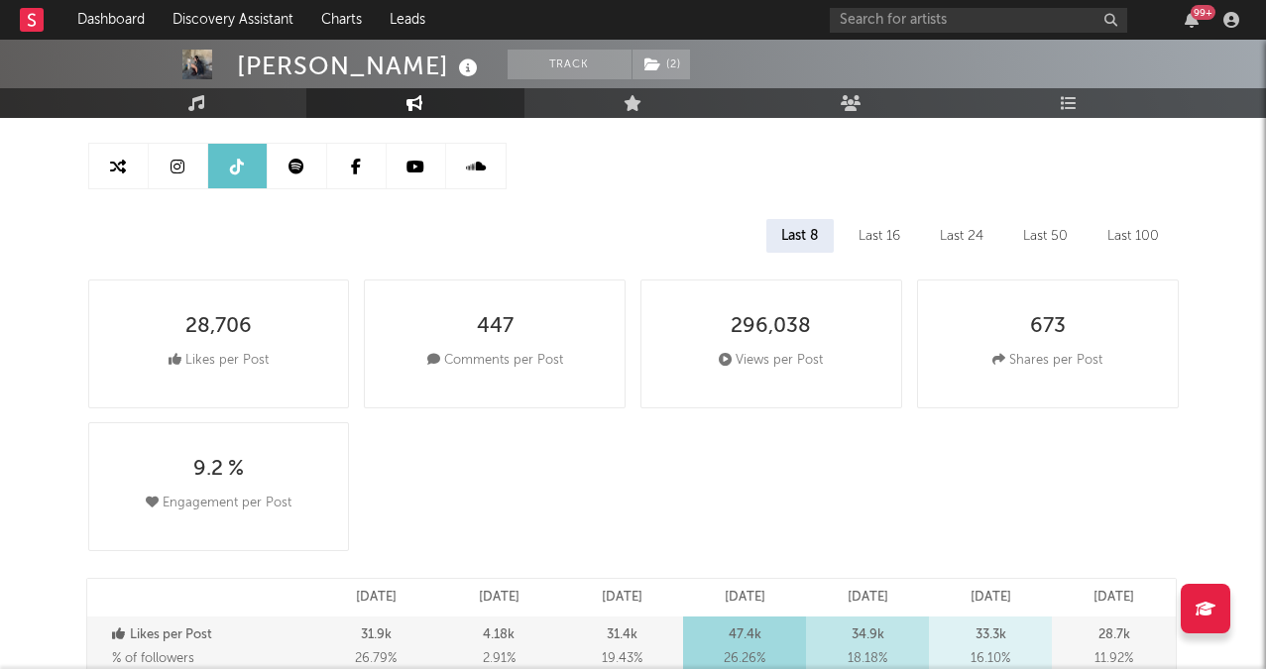
select select "6m"
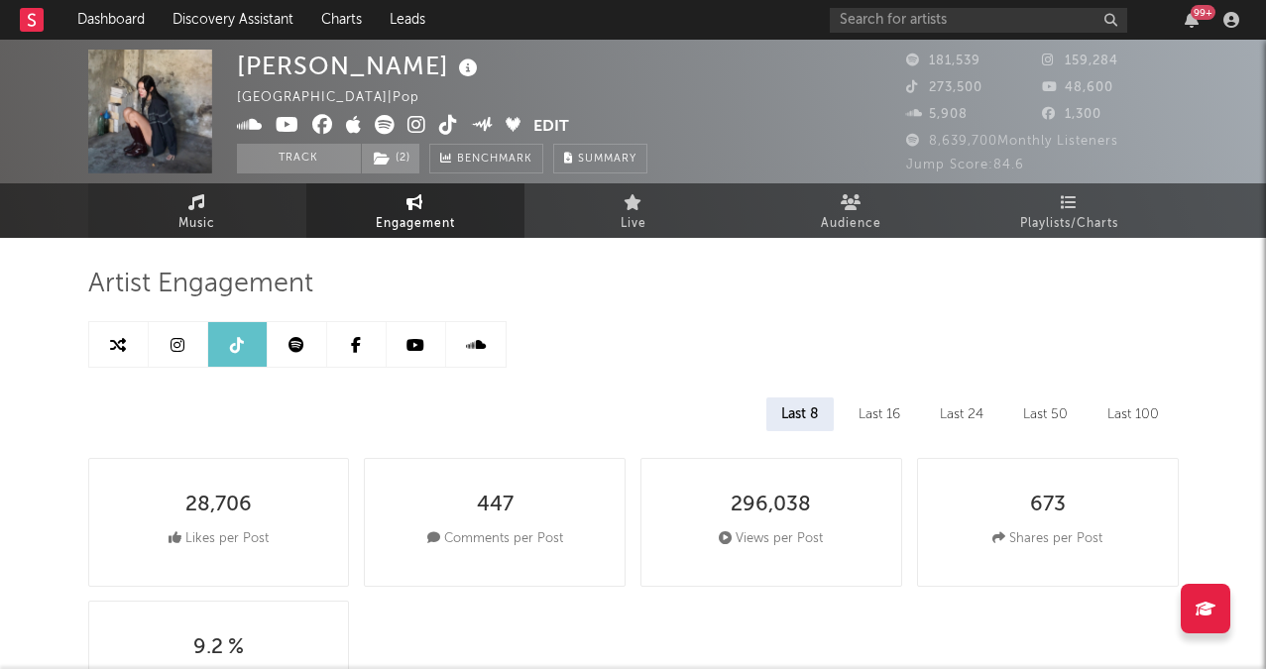
click at [227, 215] on link "Music" at bounding box center [197, 210] width 218 height 55
select select "6m"
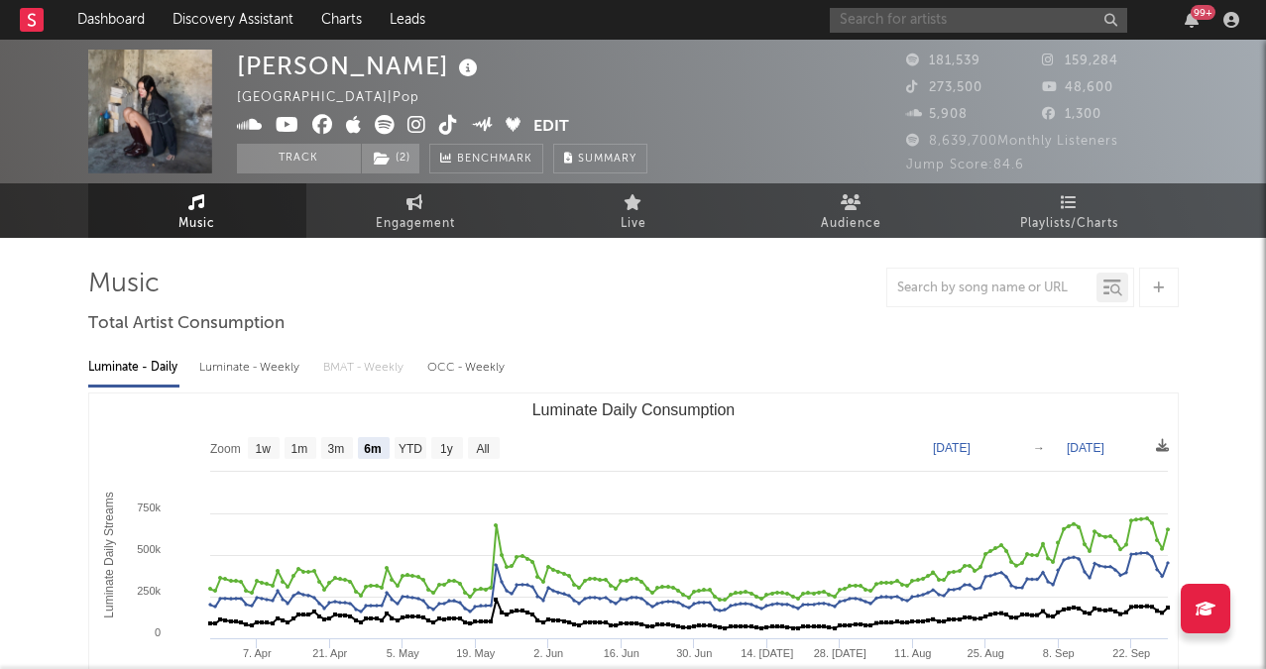
click at [933, 26] on input "text" at bounding box center [978, 20] width 297 height 25
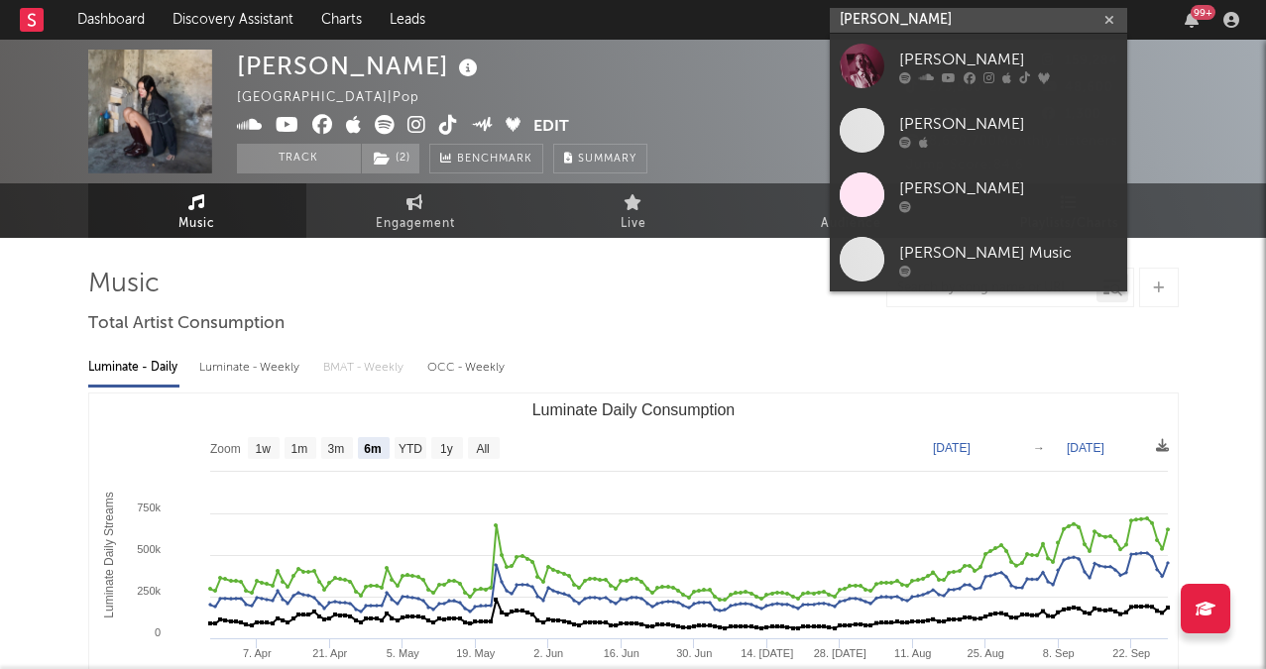
type input "haley joel"
click at [964, 80] on icon at bounding box center [970, 77] width 12 height 12
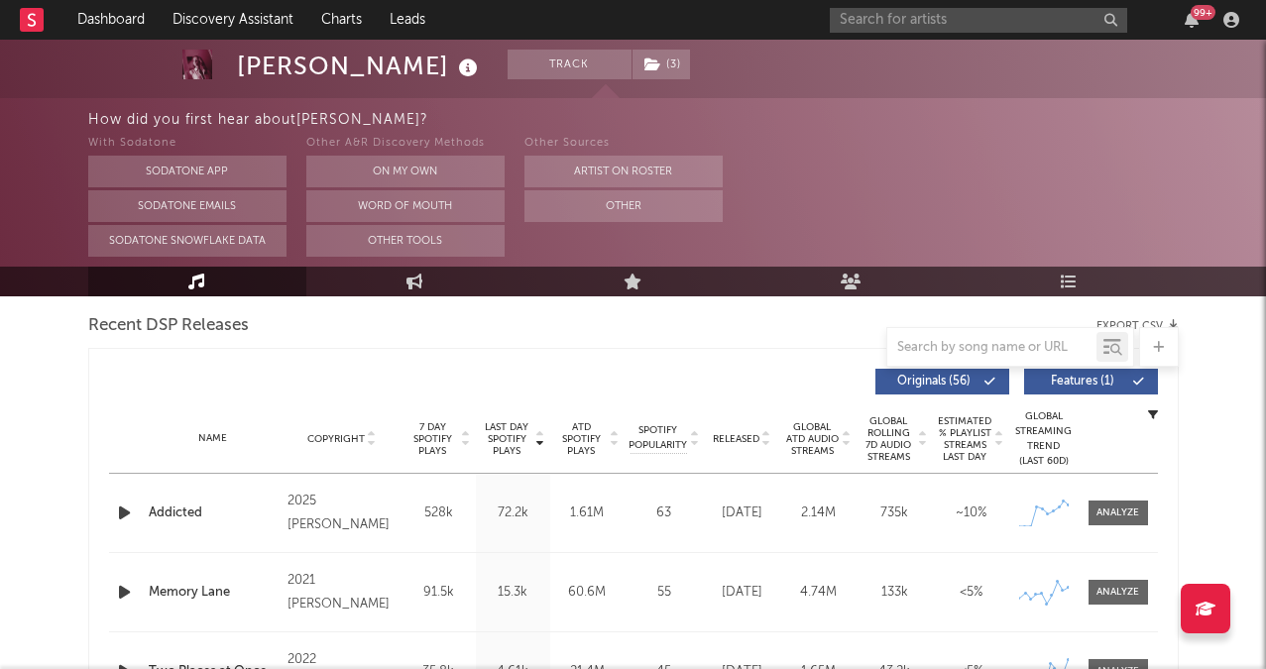
select select "6m"
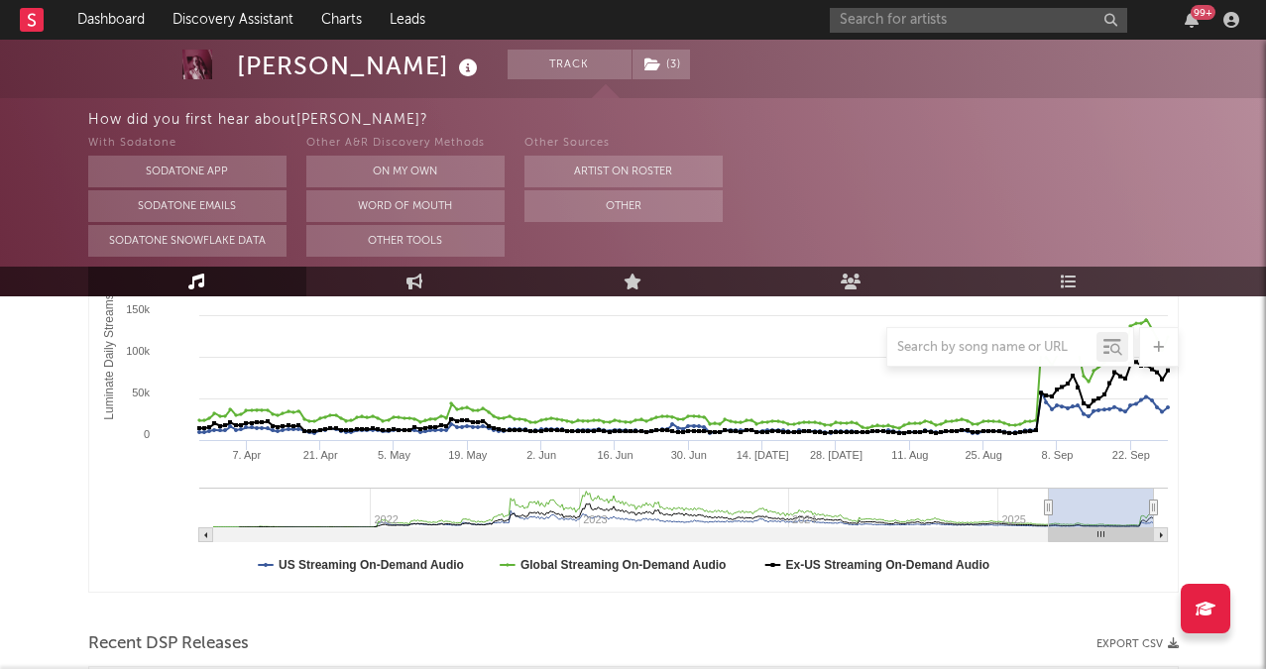
scroll to position [386, 0]
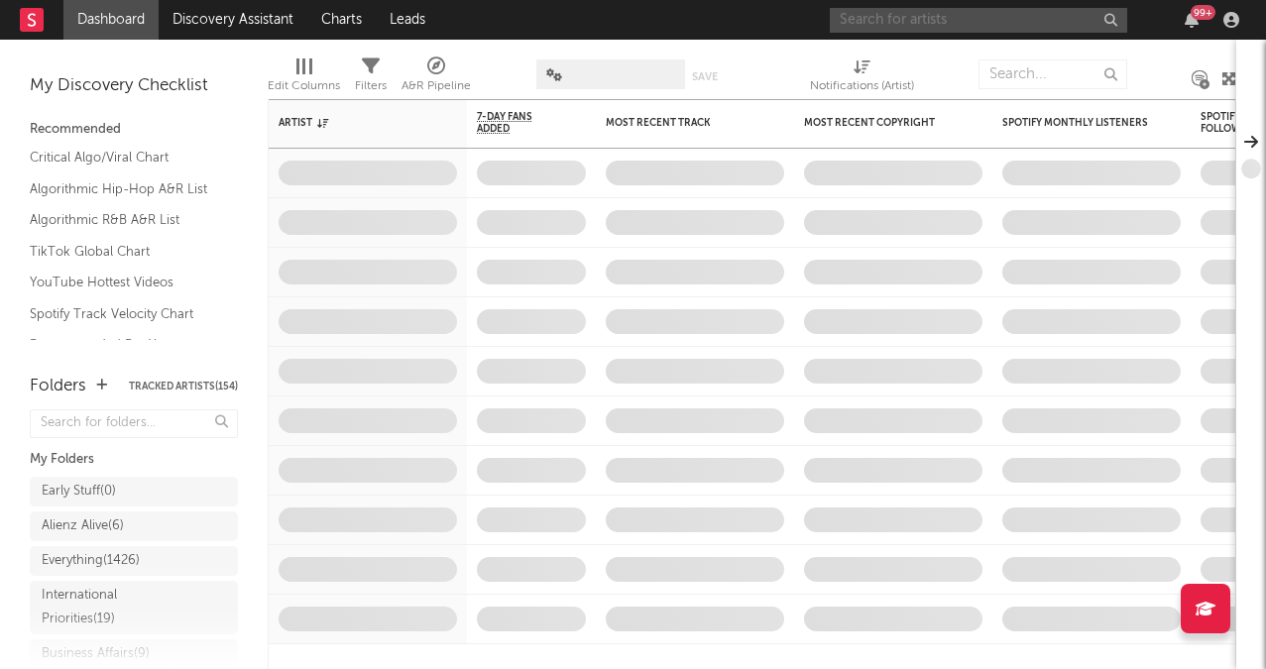
click at [943, 15] on input "text" at bounding box center [978, 20] width 297 height 25
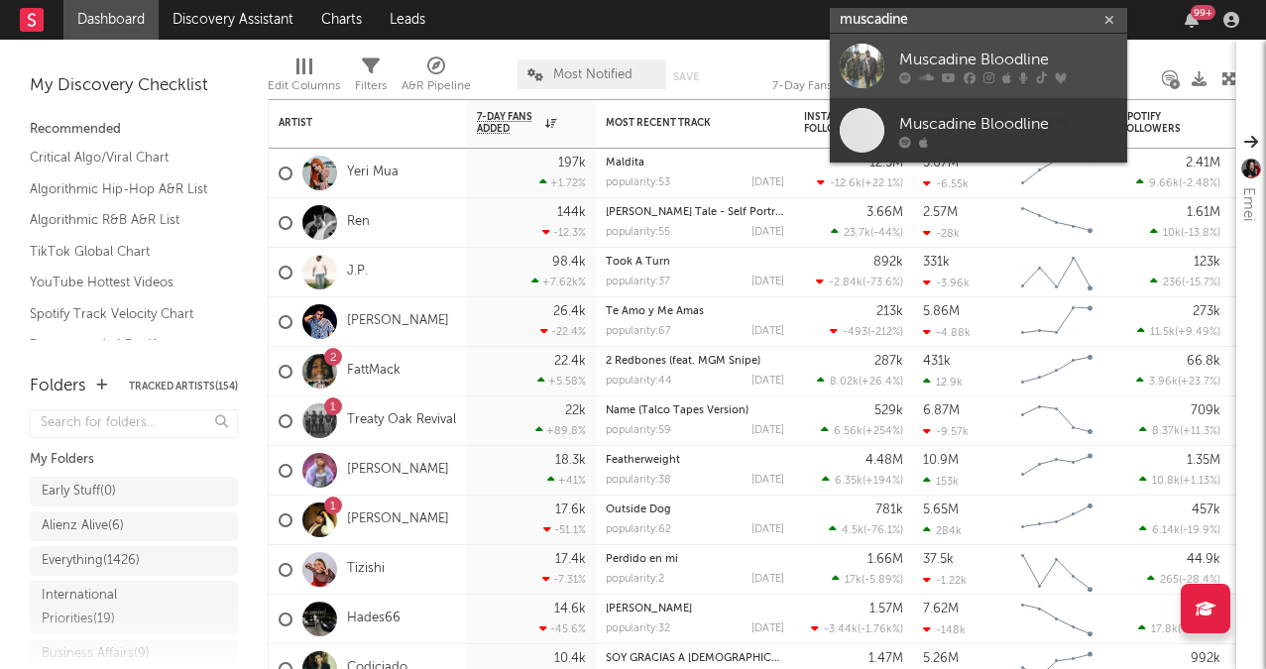
type input "muscadine"
click at [933, 59] on div "Muscadine Bloodline" at bounding box center [1008, 60] width 218 height 24
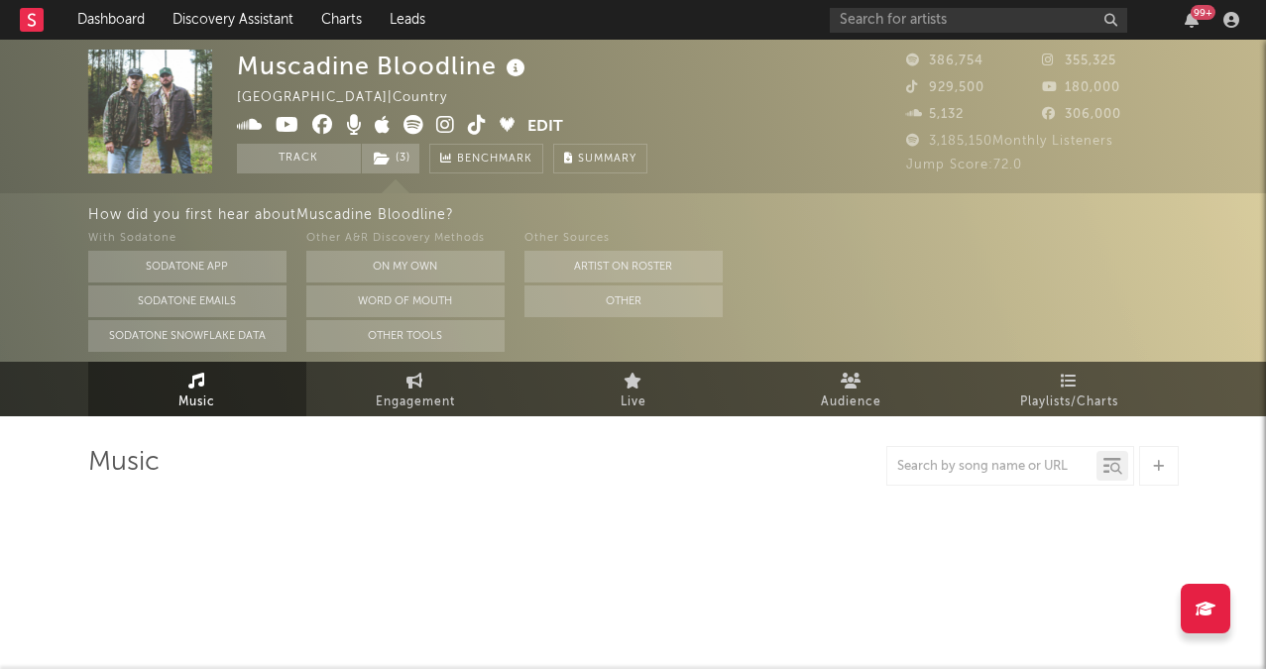
select select "6m"
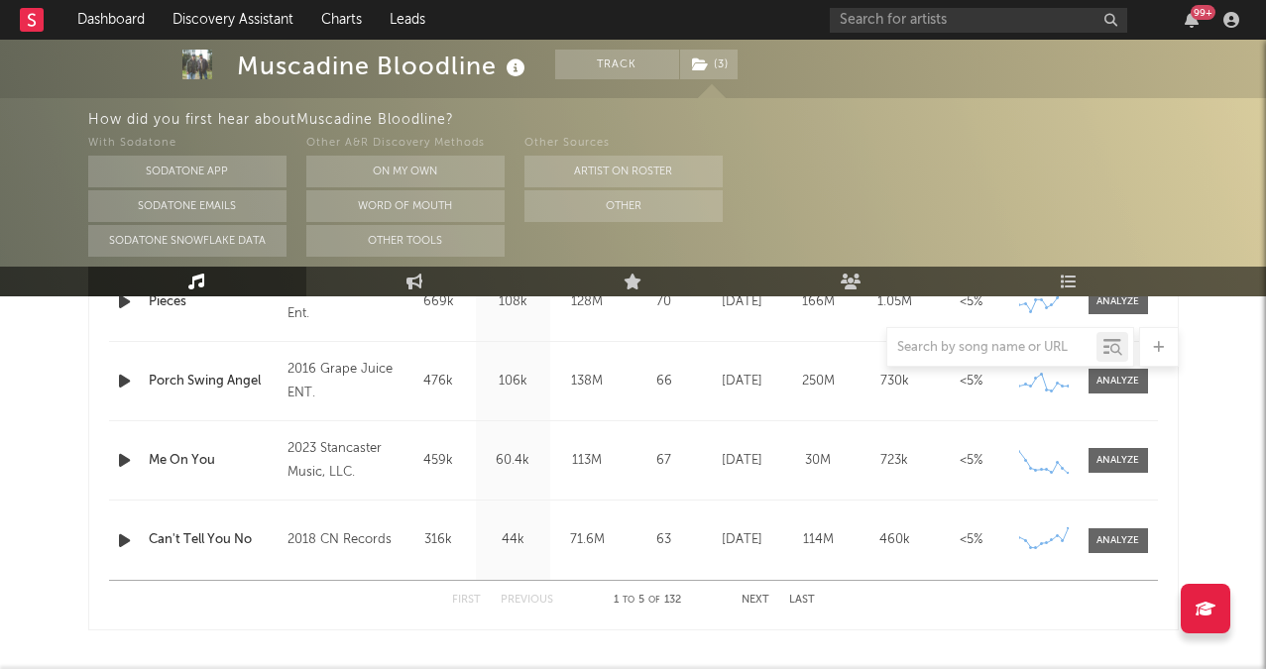
scroll to position [993, 0]
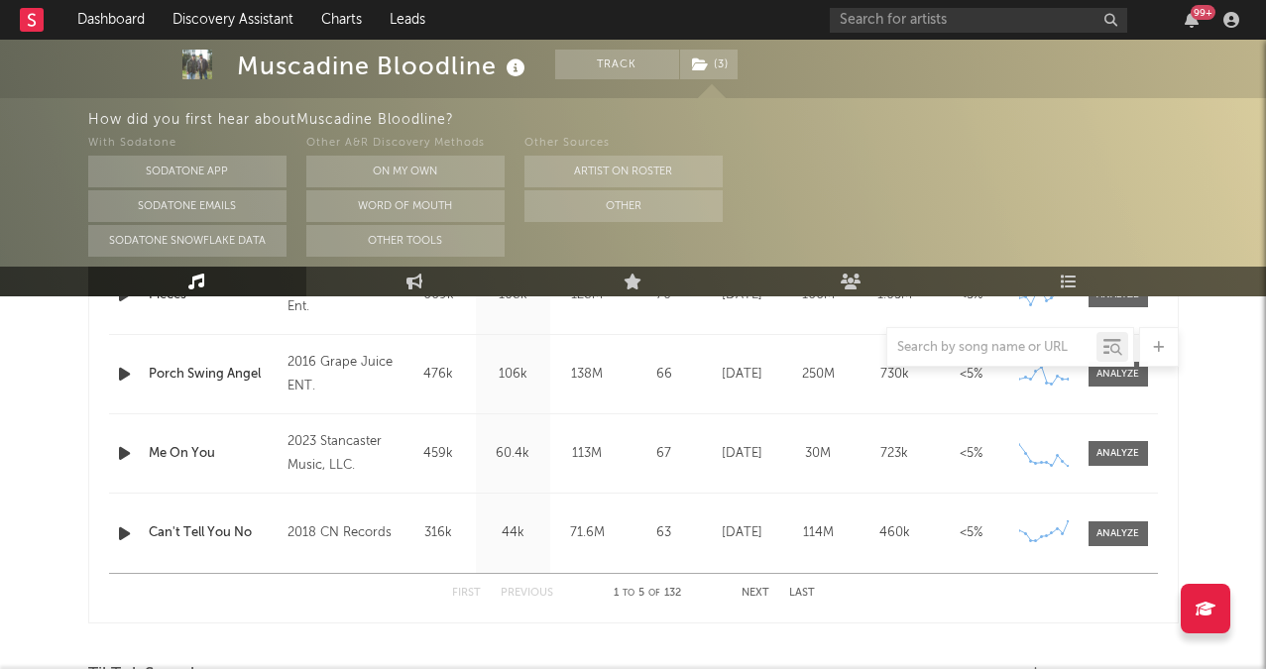
click at [746, 592] on button "Next" at bounding box center [756, 593] width 28 height 11
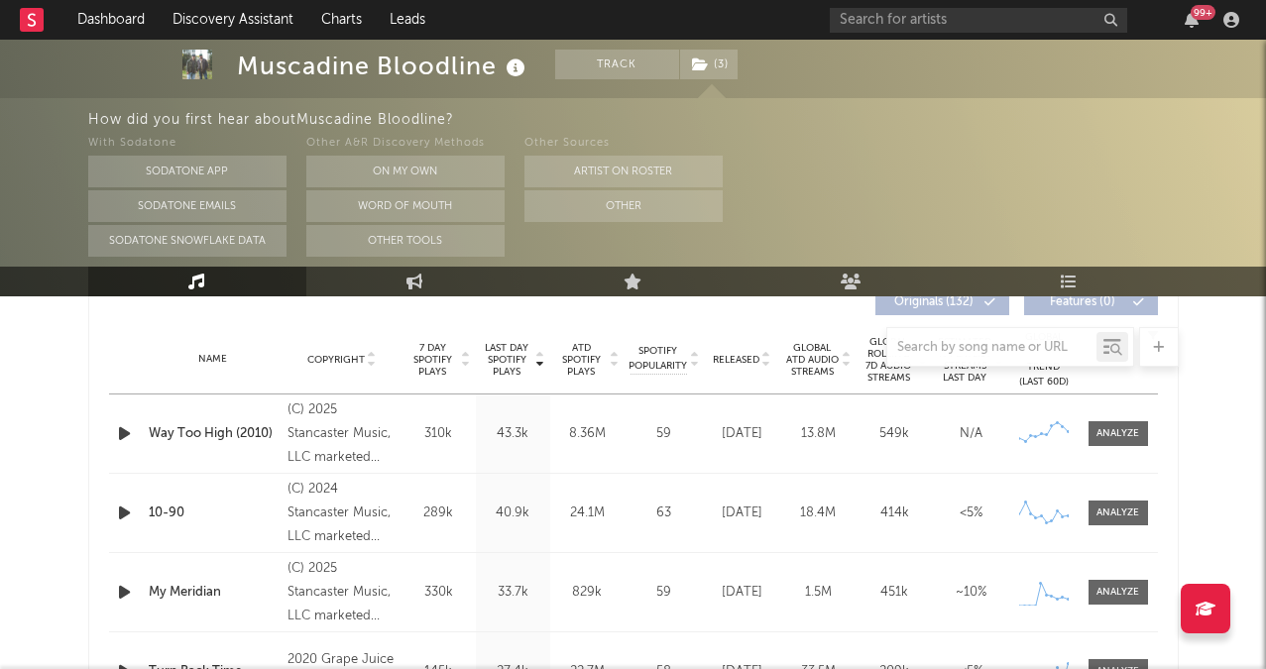
scroll to position [734, 0]
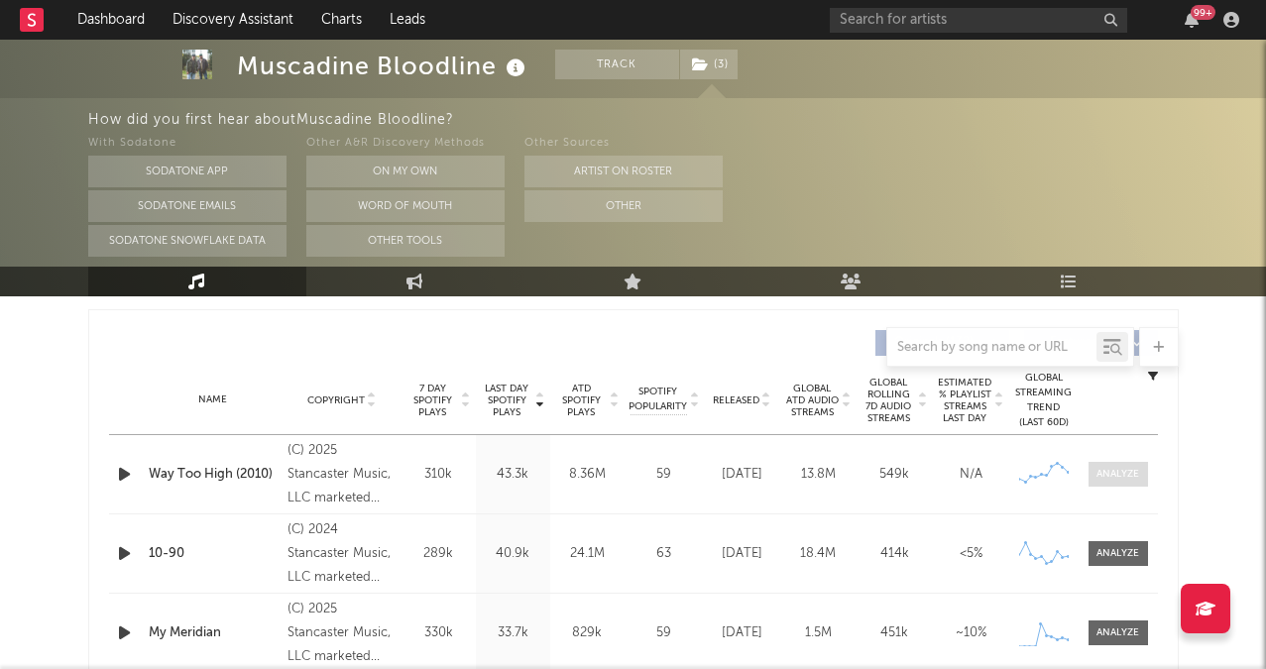
click at [1116, 473] on div at bounding box center [1118, 474] width 43 height 15
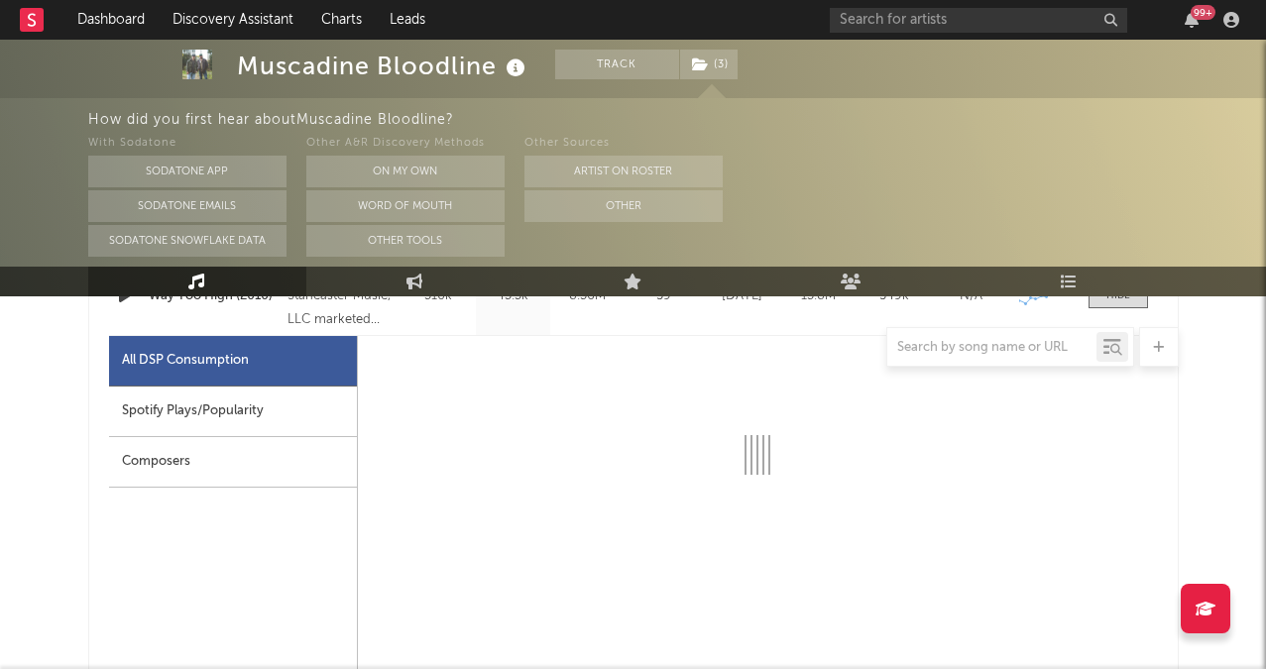
select select "6m"
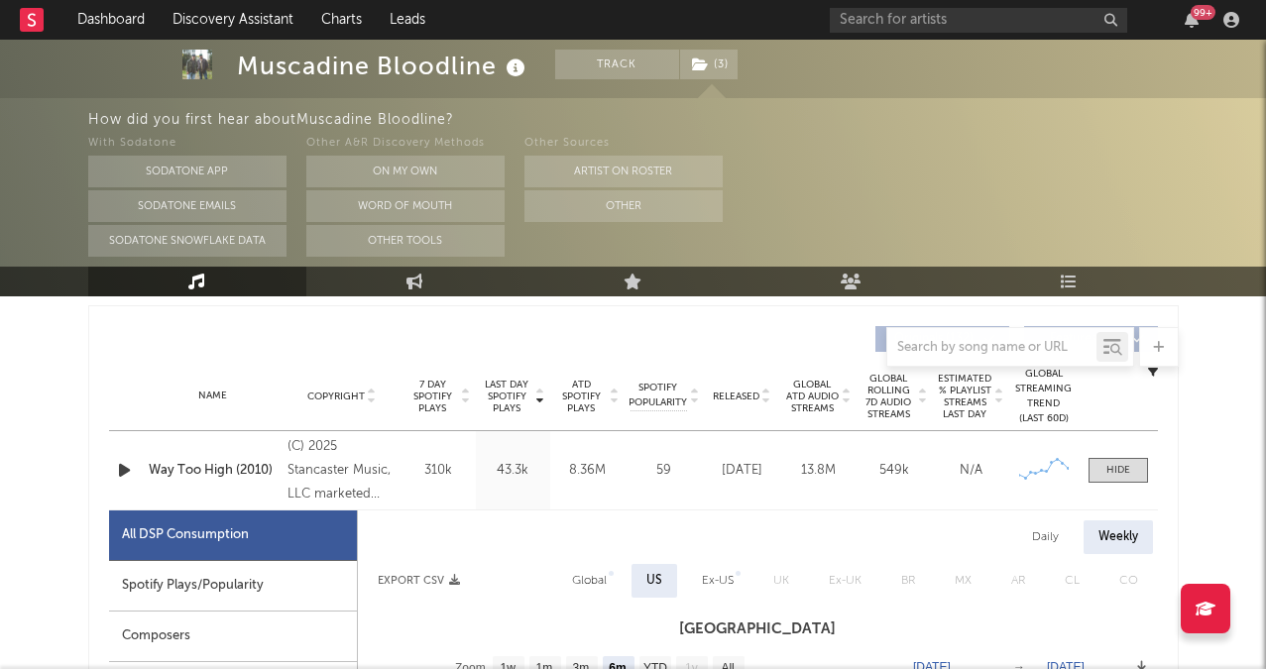
scroll to position [65, 0]
